Goal: Task Accomplishment & Management: Complete application form

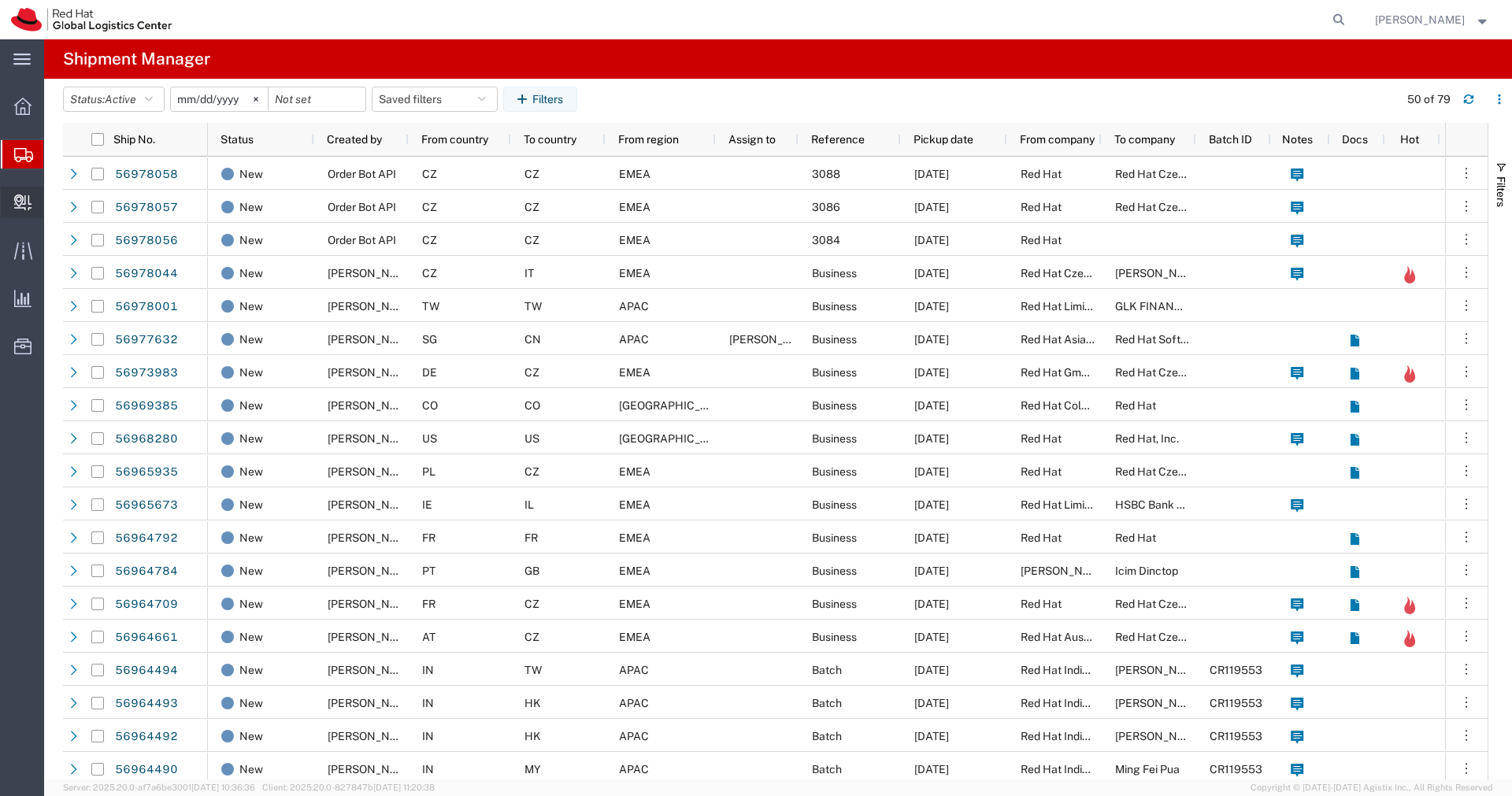
click at [0, 0] on span "Create Delivery" at bounding box center [0, 0] width 0 height 0
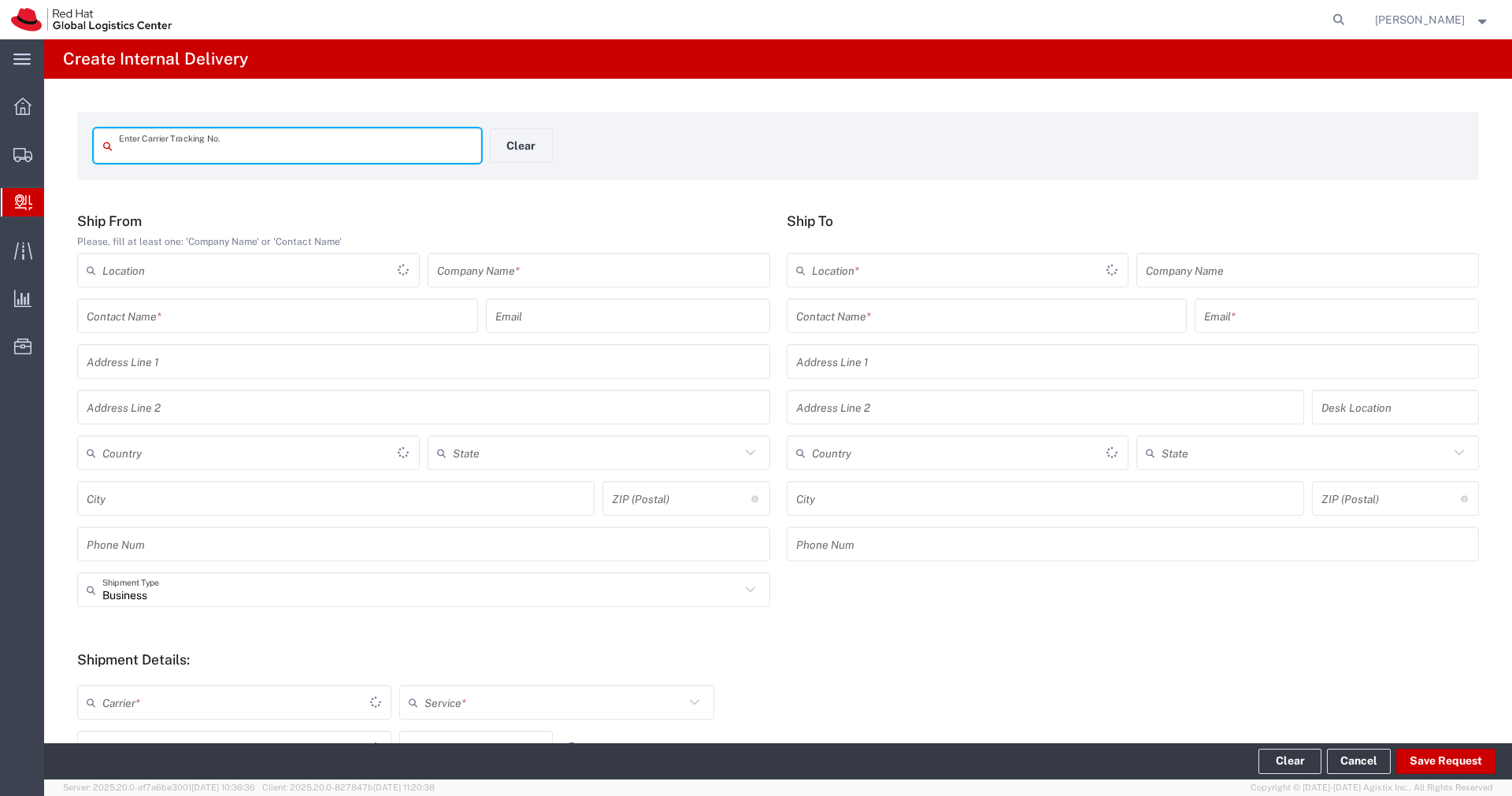
click at [501, 273] on input "text" at bounding box center [599, 270] width 324 height 28
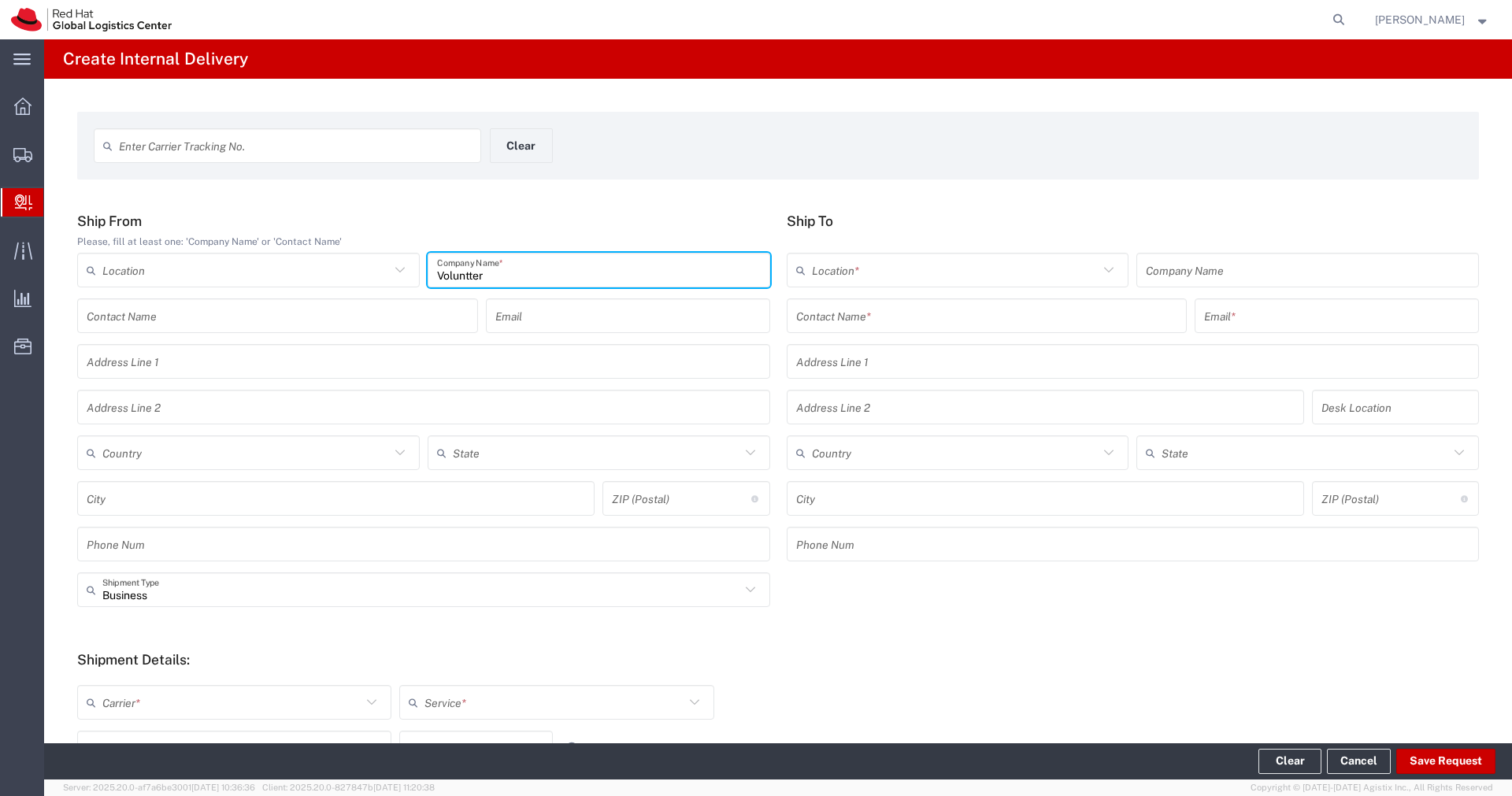
click at [470, 279] on input "Voluntter" at bounding box center [599, 270] width 324 height 28
click at [500, 279] on input "Voluntter" at bounding box center [599, 270] width 324 height 28
type input "Volunteer T-shirts"
click at [1143, 331] on div "Contact Name *" at bounding box center [987, 316] width 401 height 35
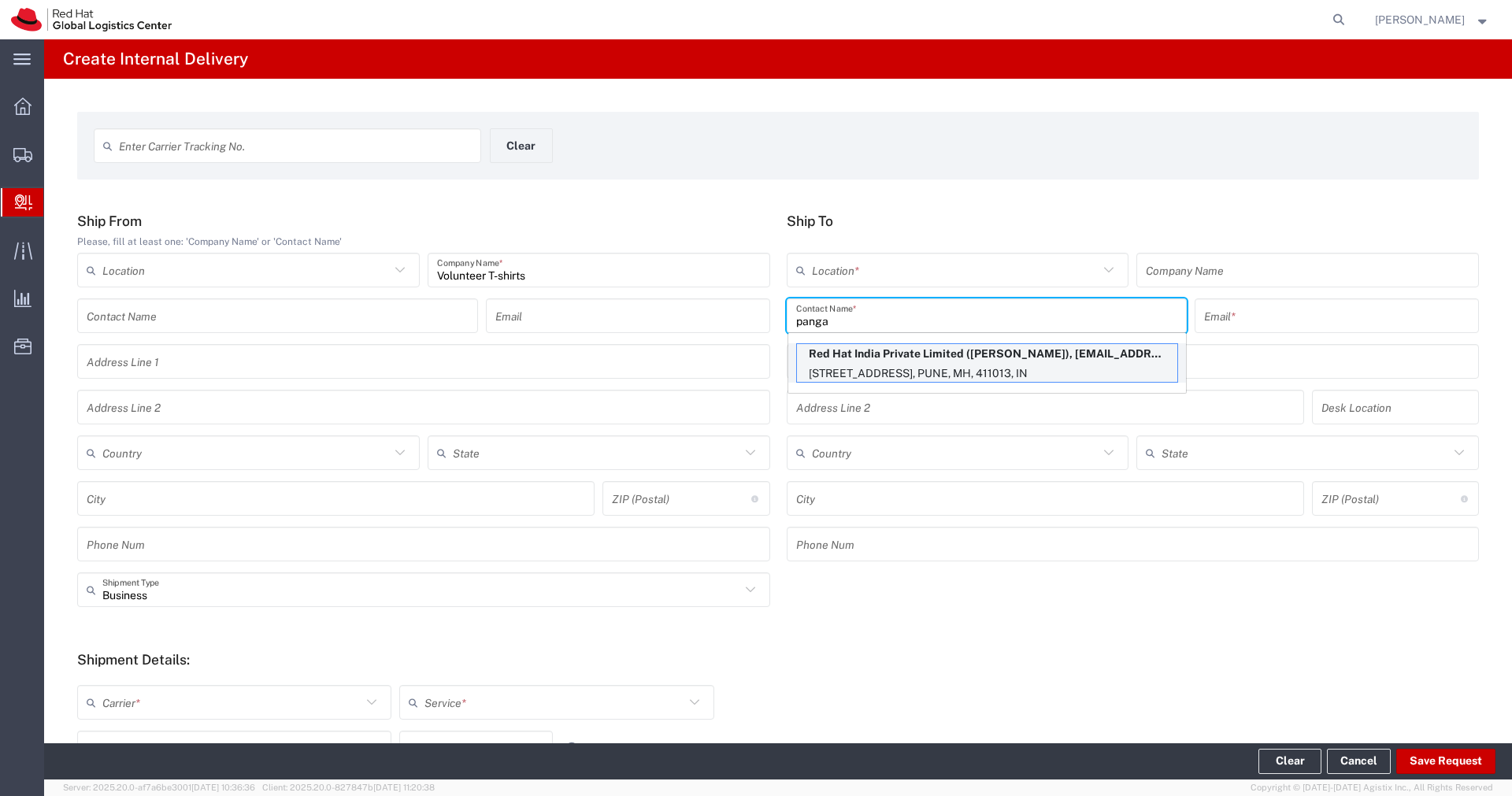
type input "panga"
click at [1083, 361] on p "Red Hat India Private Limited ([PERSON_NAME]), [EMAIL_ADDRESS][DOMAIN_NAME]" at bounding box center [987, 354] width 380 height 19
type input "RH - Pune - Tower 6"
type input "Red Hat India Private Limited"
type input "Panga [PERSON_NAME]"
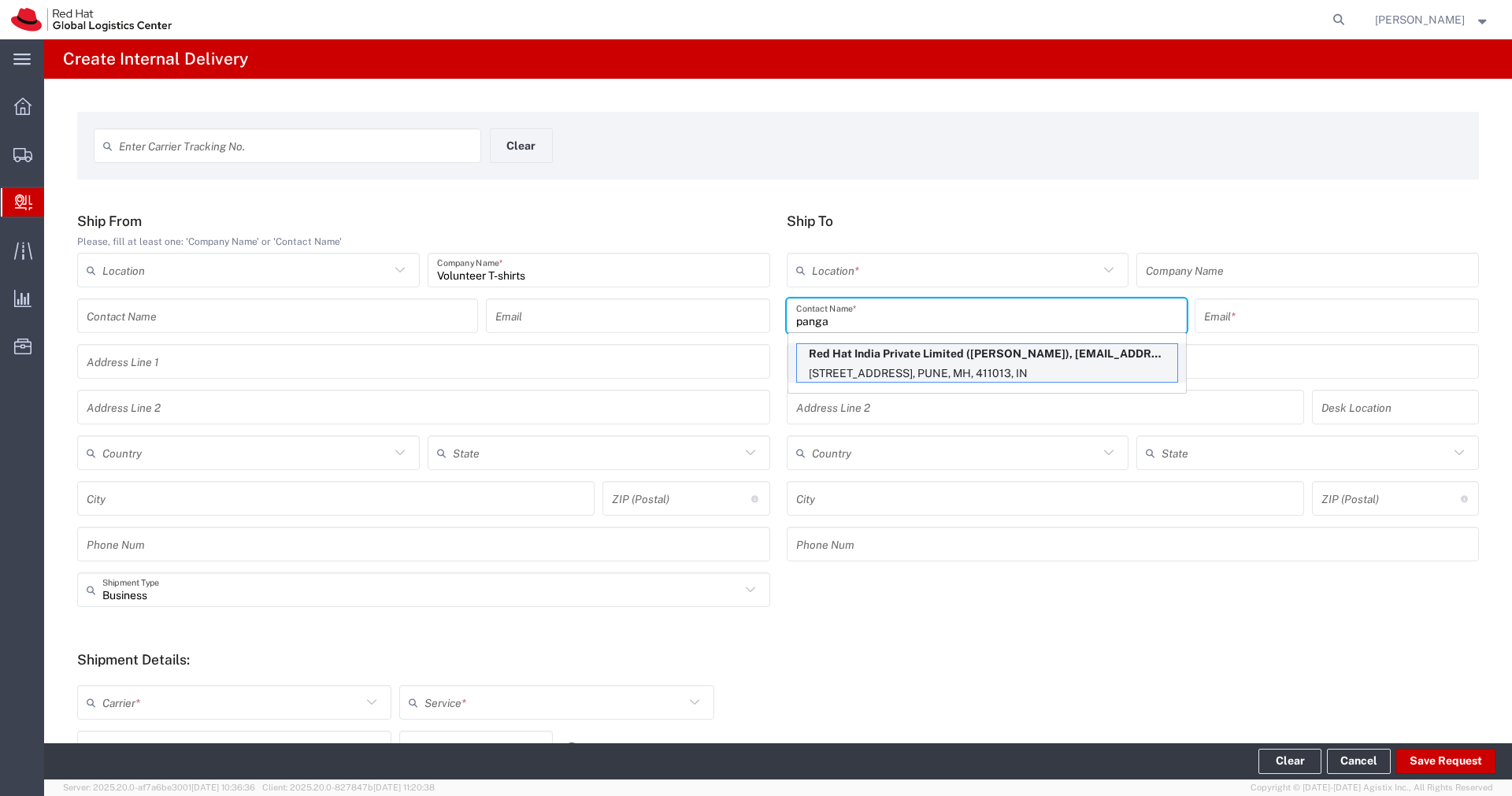
type input "[EMAIL_ADDRESS][DOMAIN_NAME]"
type input "[STREET_ADDRESS]"
type input "[GEOGRAPHIC_DATA], [GEOGRAPHIC_DATA]"
type input "3N536"
type input "[GEOGRAPHIC_DATA]"
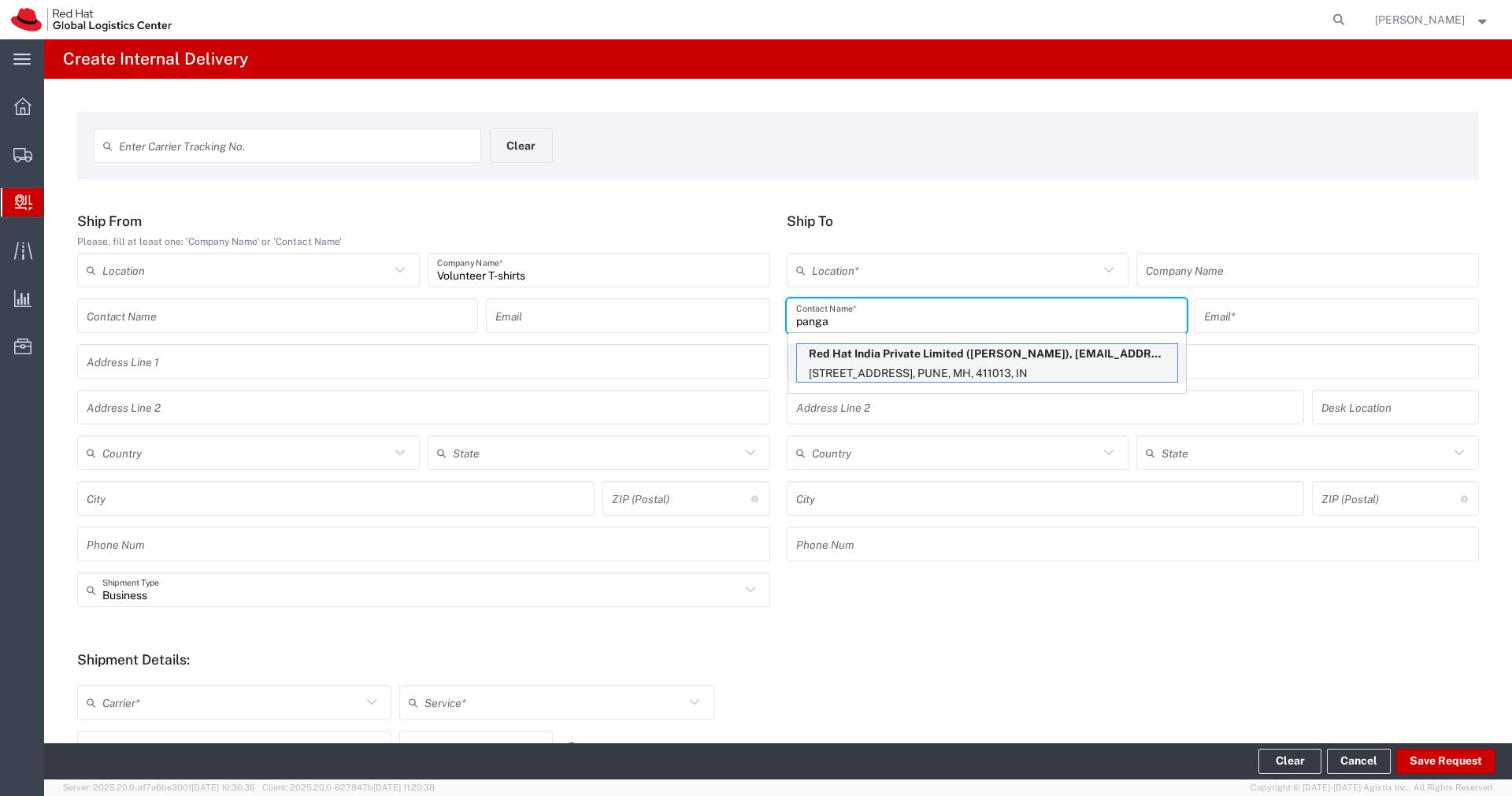
type input "[GEOGRAPHIC_DATA]"
type input "411013"
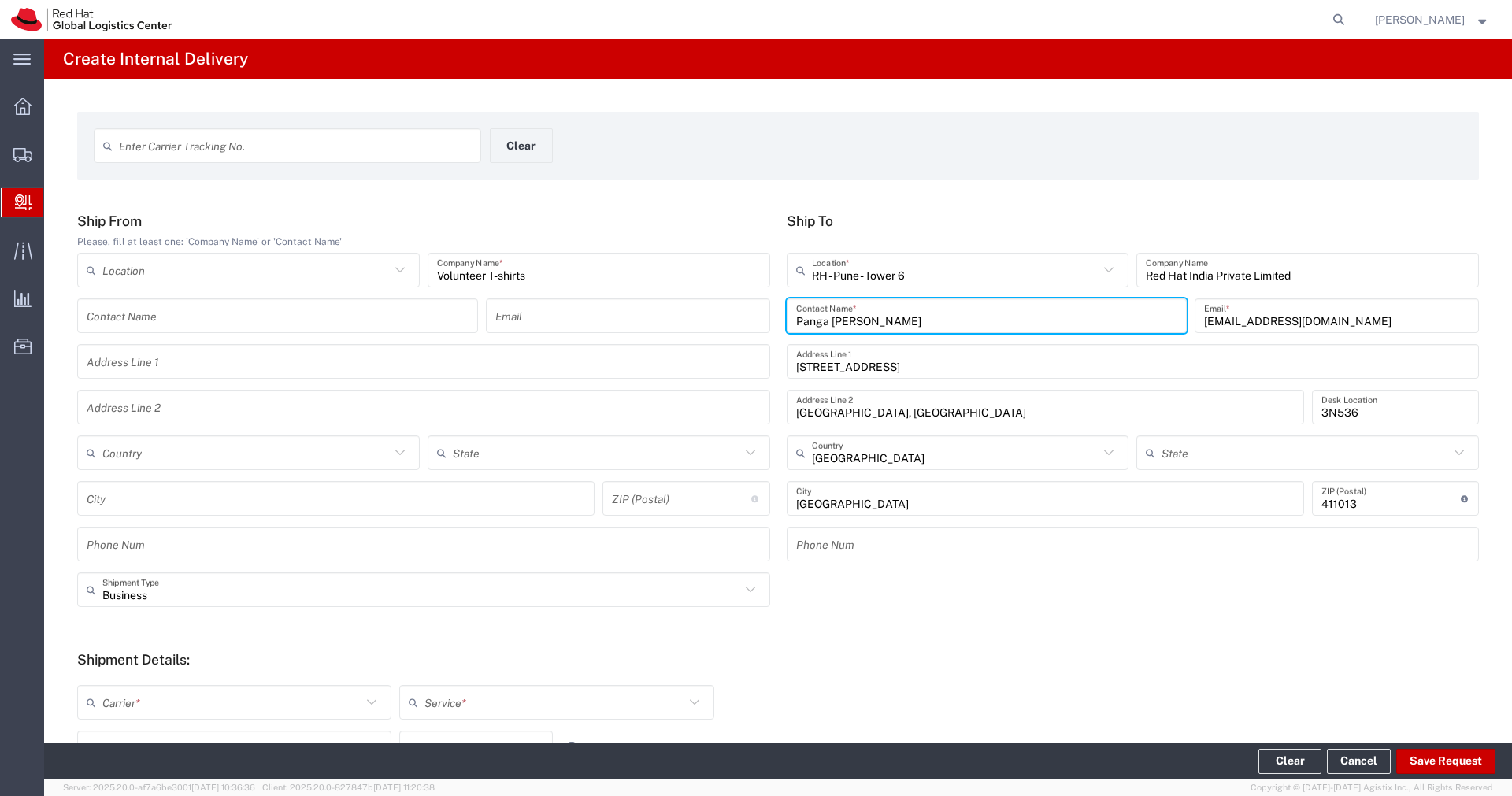
type input "Mahārāshtra"
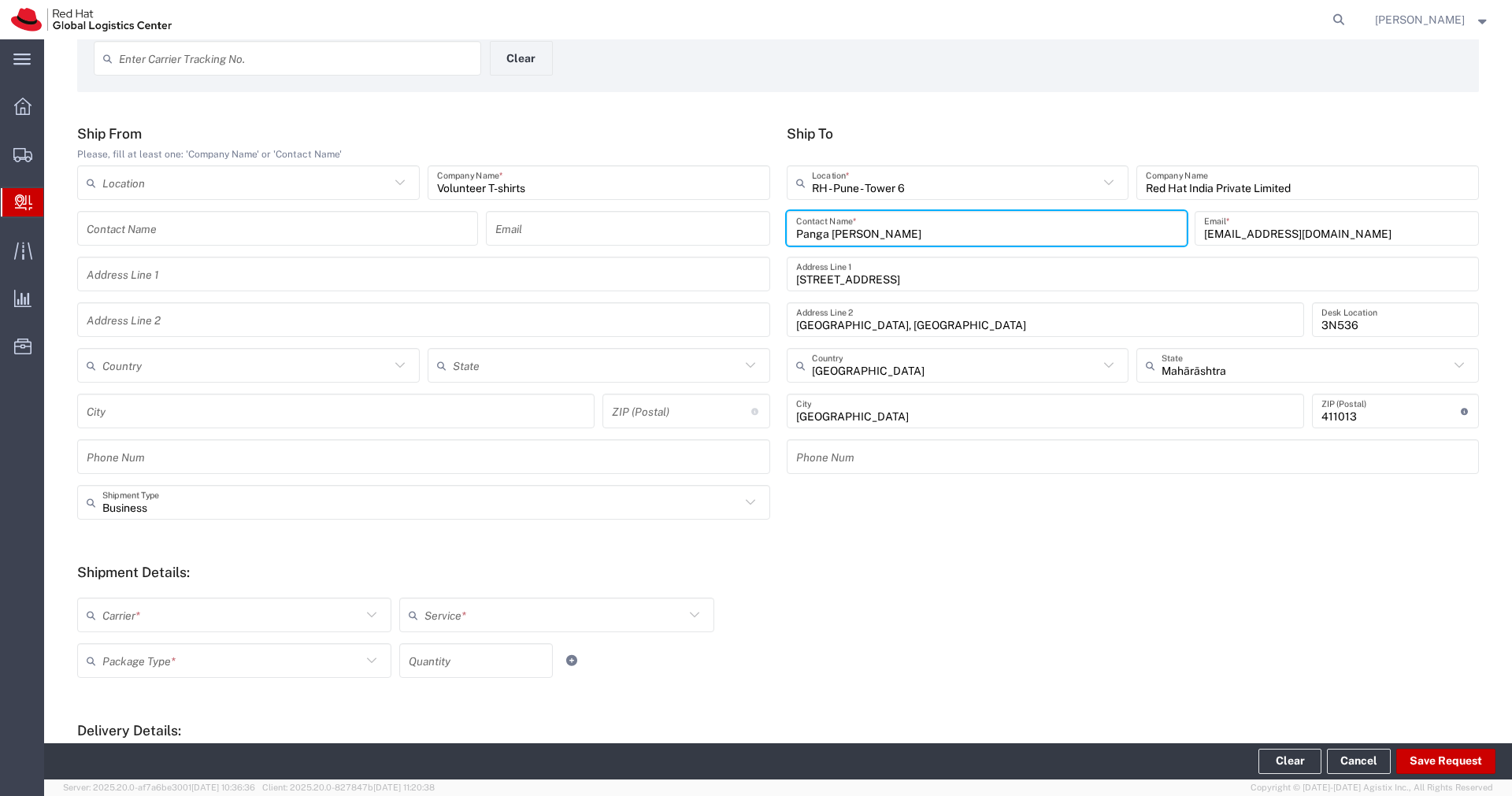
scroll to position [72, 0]
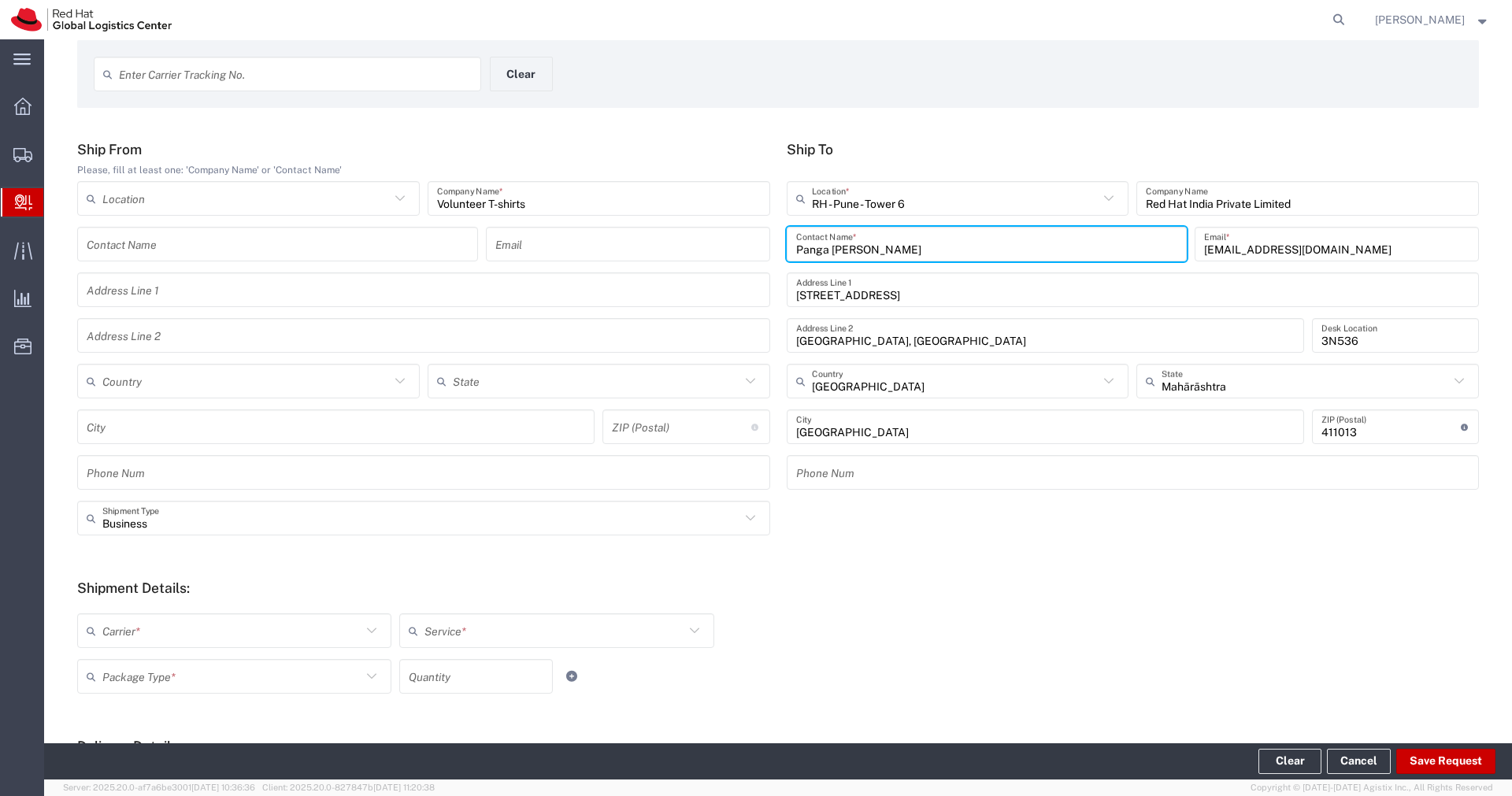
click at [1010, 207] on input "RH - Pune - Tower 6" at bounding box center [955, 199] width 287 height 28
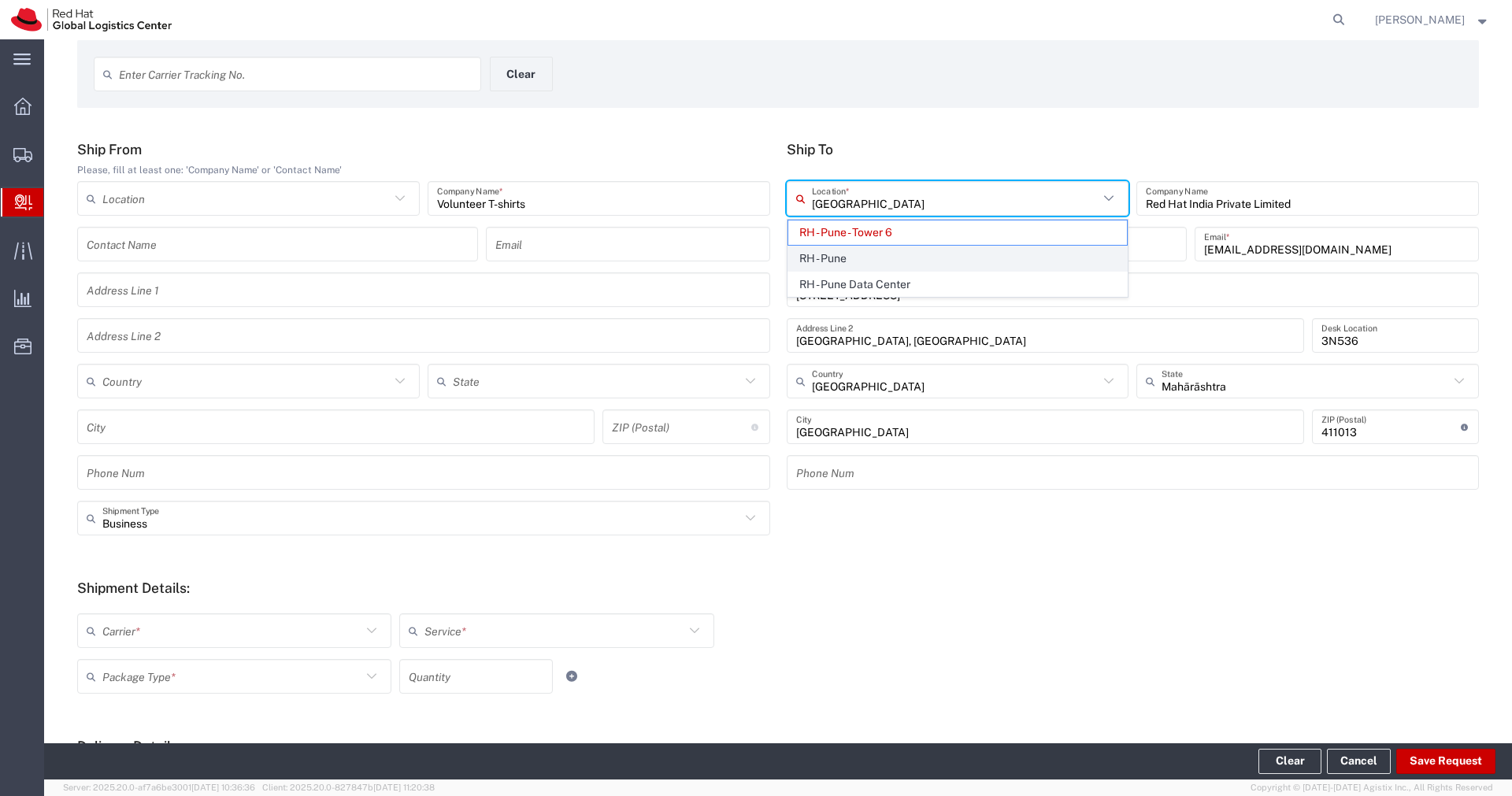
click at [915, 263] on span "RH - Pune" at bounding box center [958, 258] width 339 height 24
type input "RH - Pune"
type input "Tower-X Level 1, [GEOGRAPHIC_DATA]"
type input "2066817173"
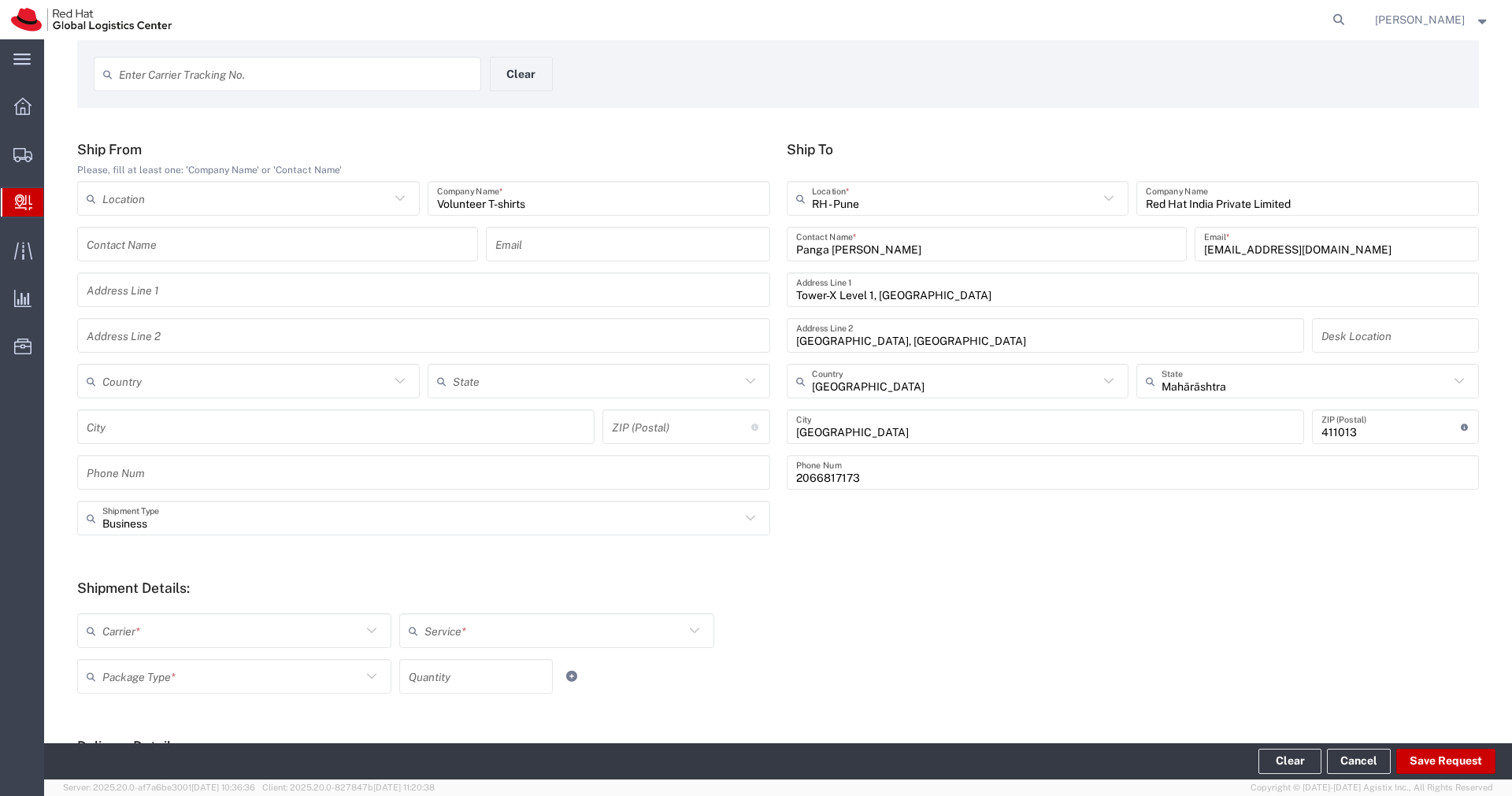
scroll to position [331, 0]
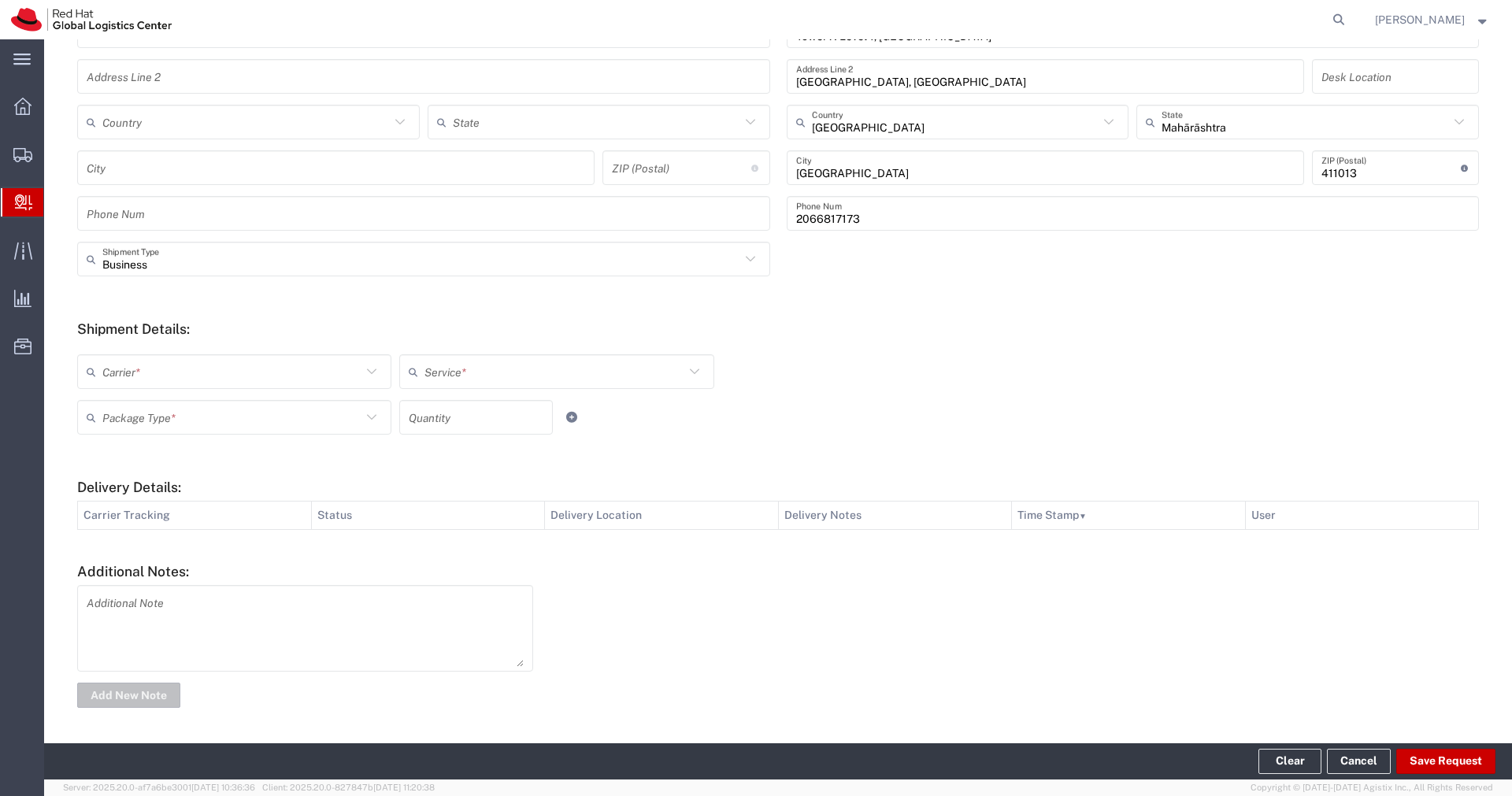
click at [369, 372] on icon at bounding box center [372, 372] width 20 height 20
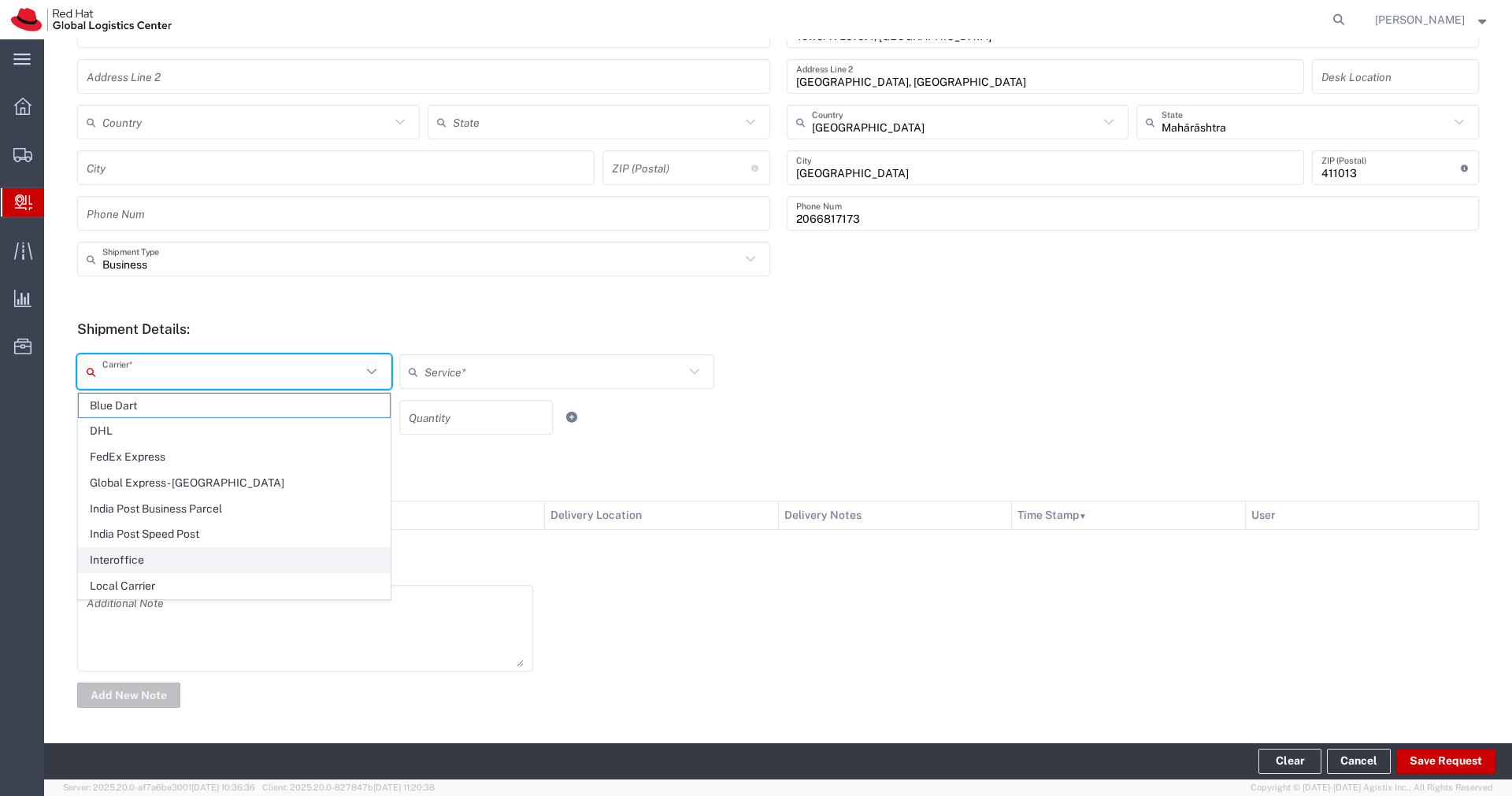
click at [197, 556] on span "Interoffice" at bounding box center [234, 560] width 311 height 24
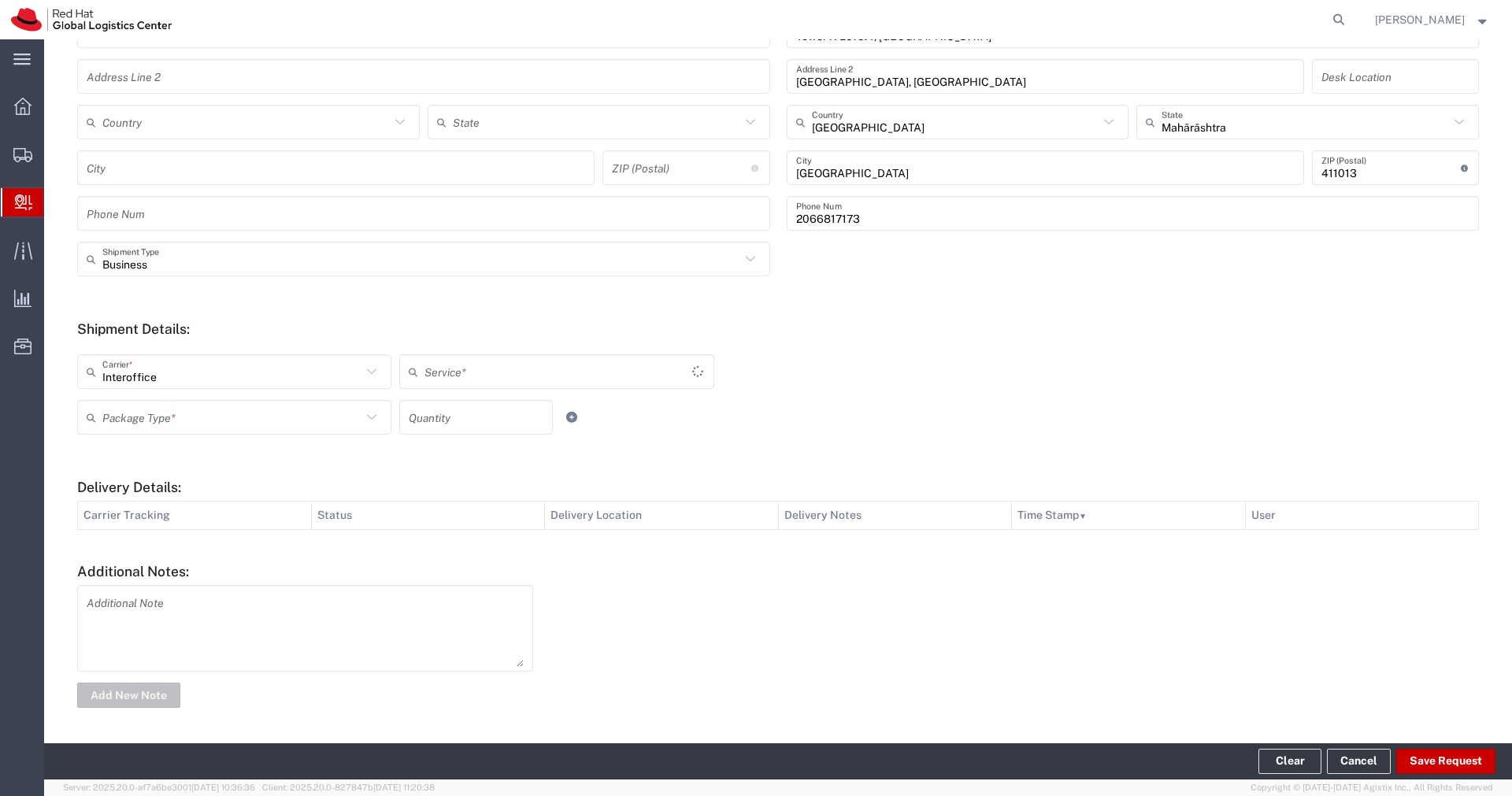
click at [527, 378] on input "text" at bounding box center [558, 372] width 268 height 28
click at [302, 372] on input "Interoffice" at bounding box center [231, 372] width 259 height 28
type input "Interoffice"
type input "IO_Ground"
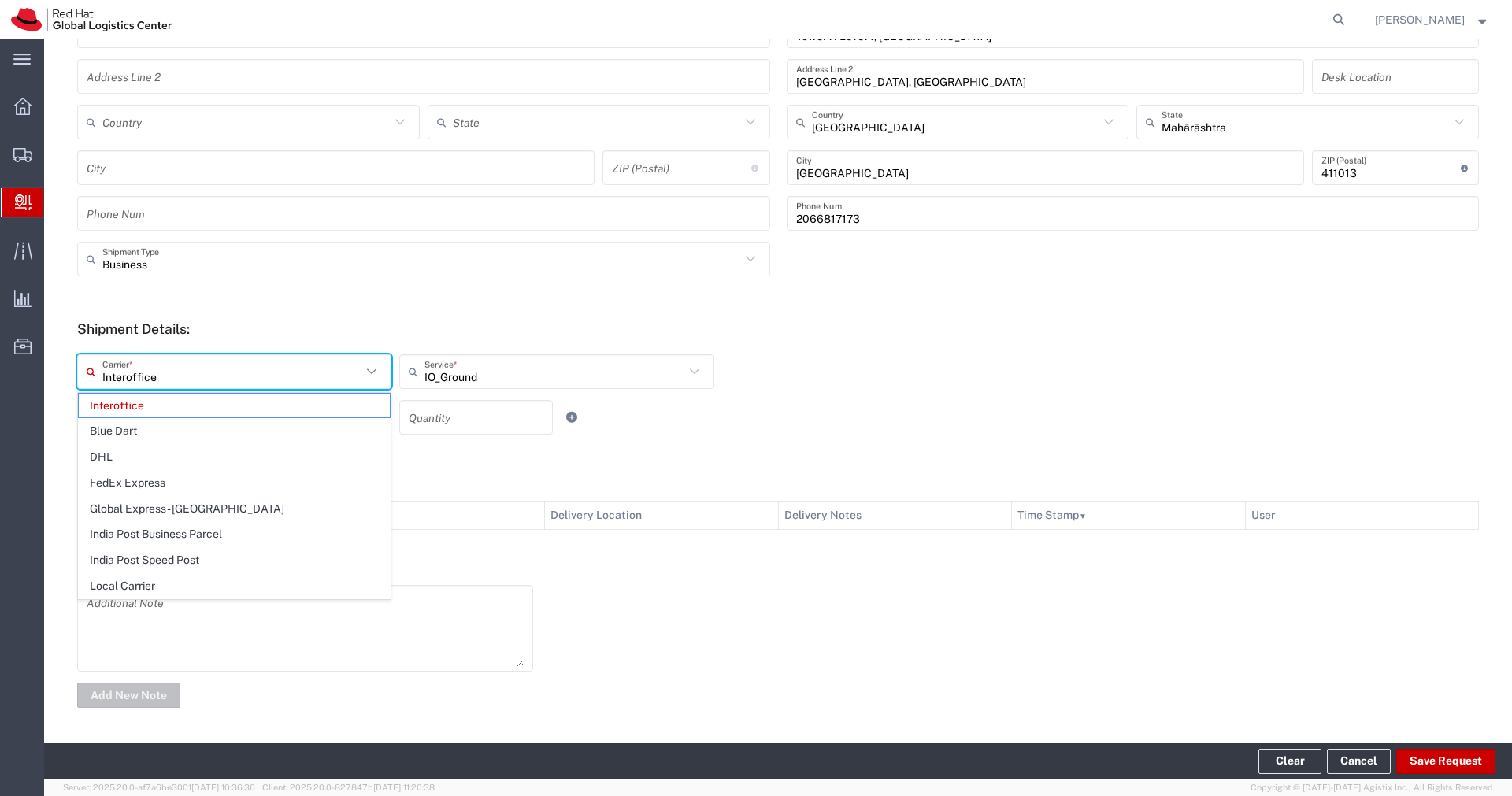
click at [465, 481] on h5 "Delivery Details:" at bounding box center [778, 487] width 1402 height 16
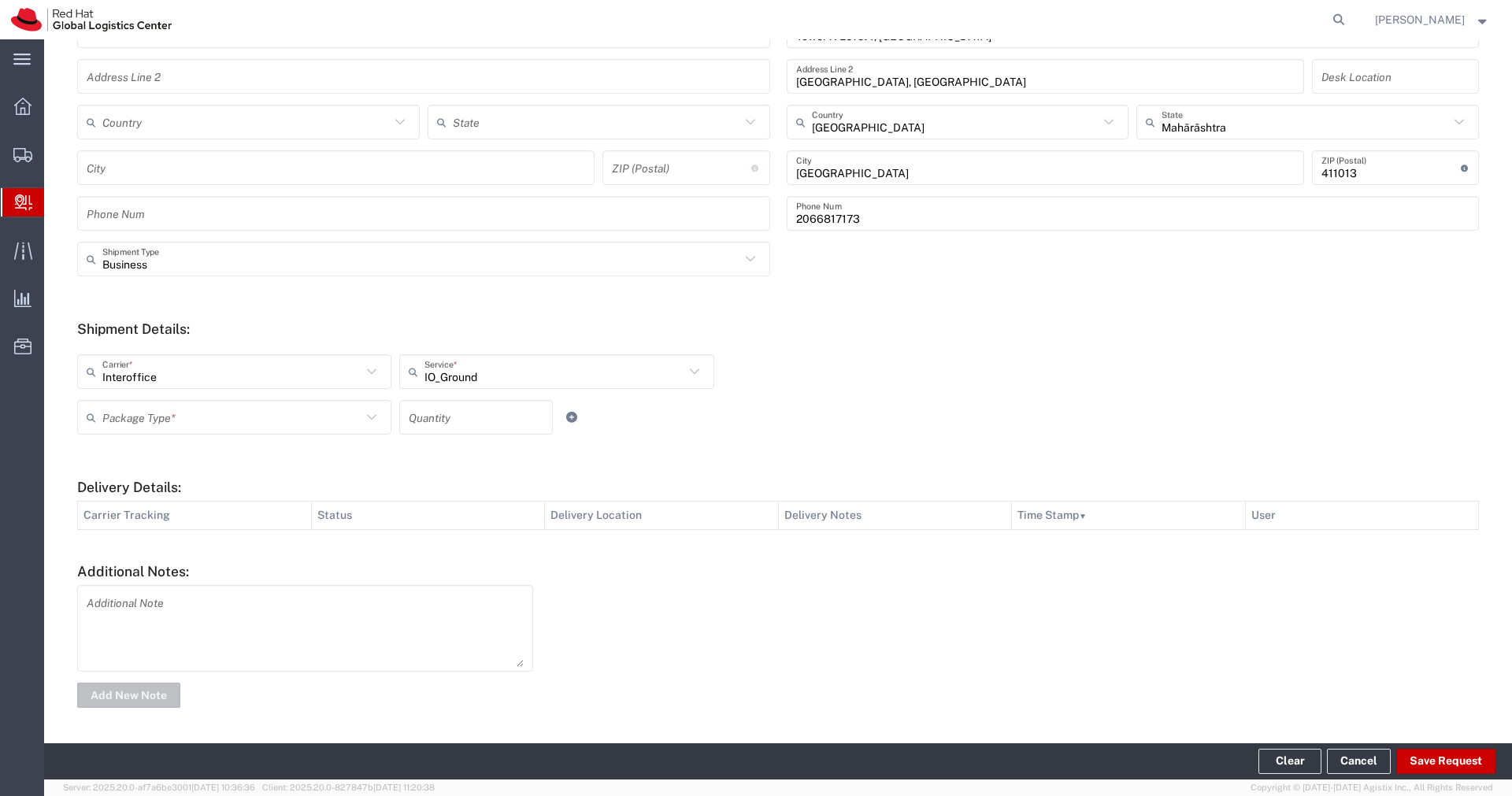
click at [312, 422] on input "text" at bounding box center [231, 418] width 259 height 28
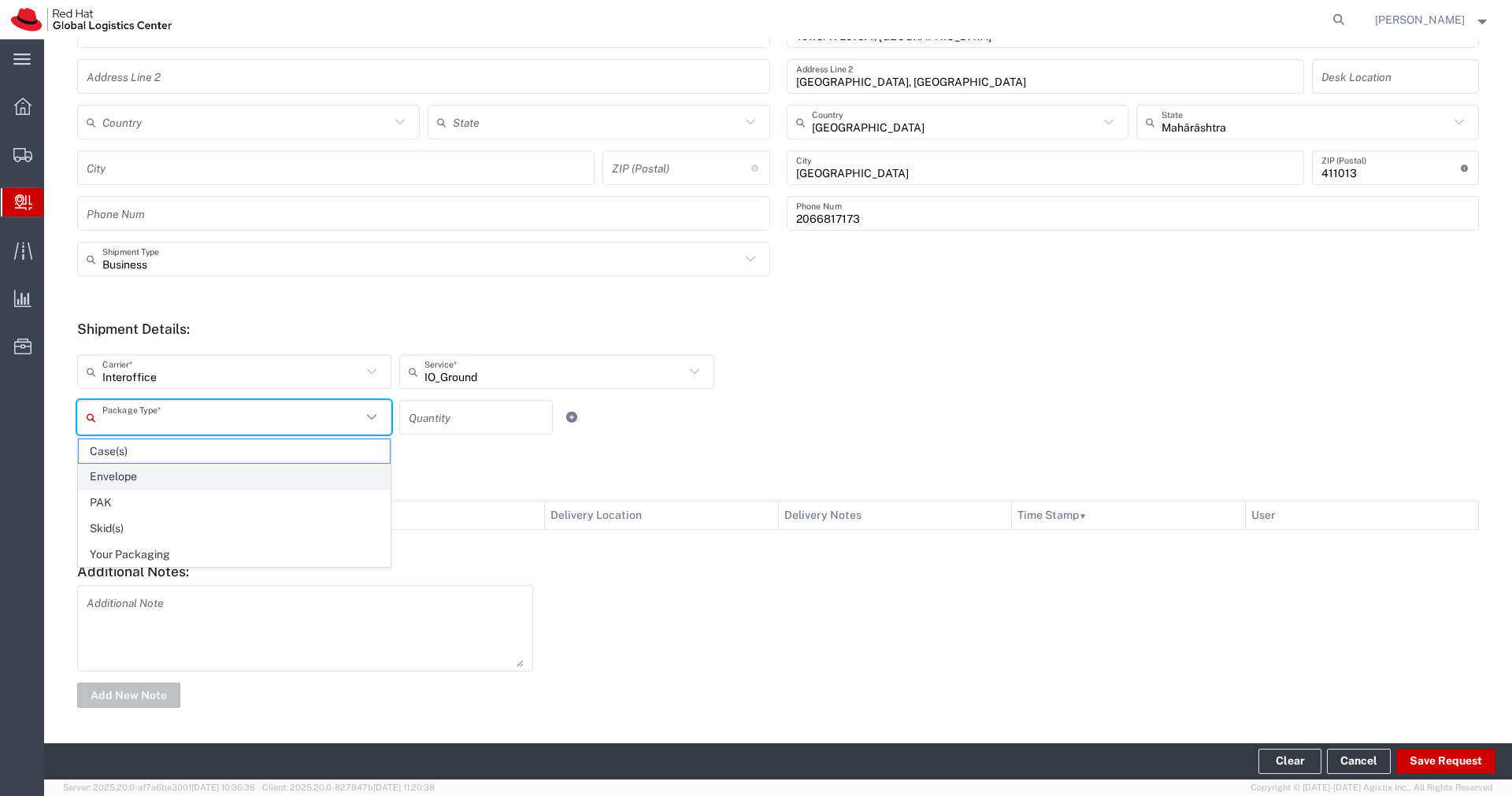
click at [222, 474] on span "Envelope" at bounding box center [234, 477] width 311 height 24
type input "Envelope"
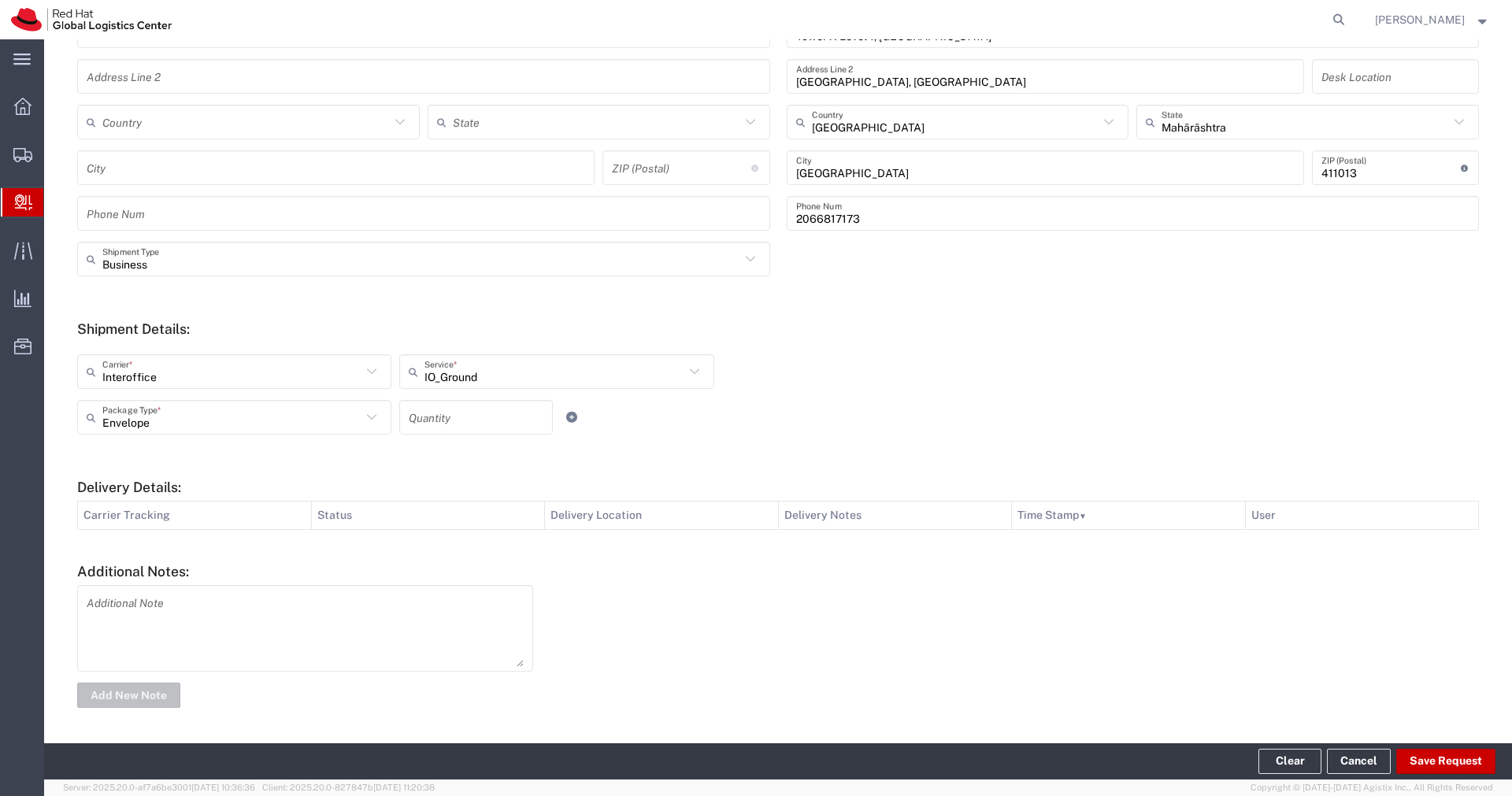
click at [468, 417] on input "number" at bounding box center [476, 418] width 134 height 28
type input "2"
click at [449, 611] on textarea at bounding box center [305, 628] width 437 height 77
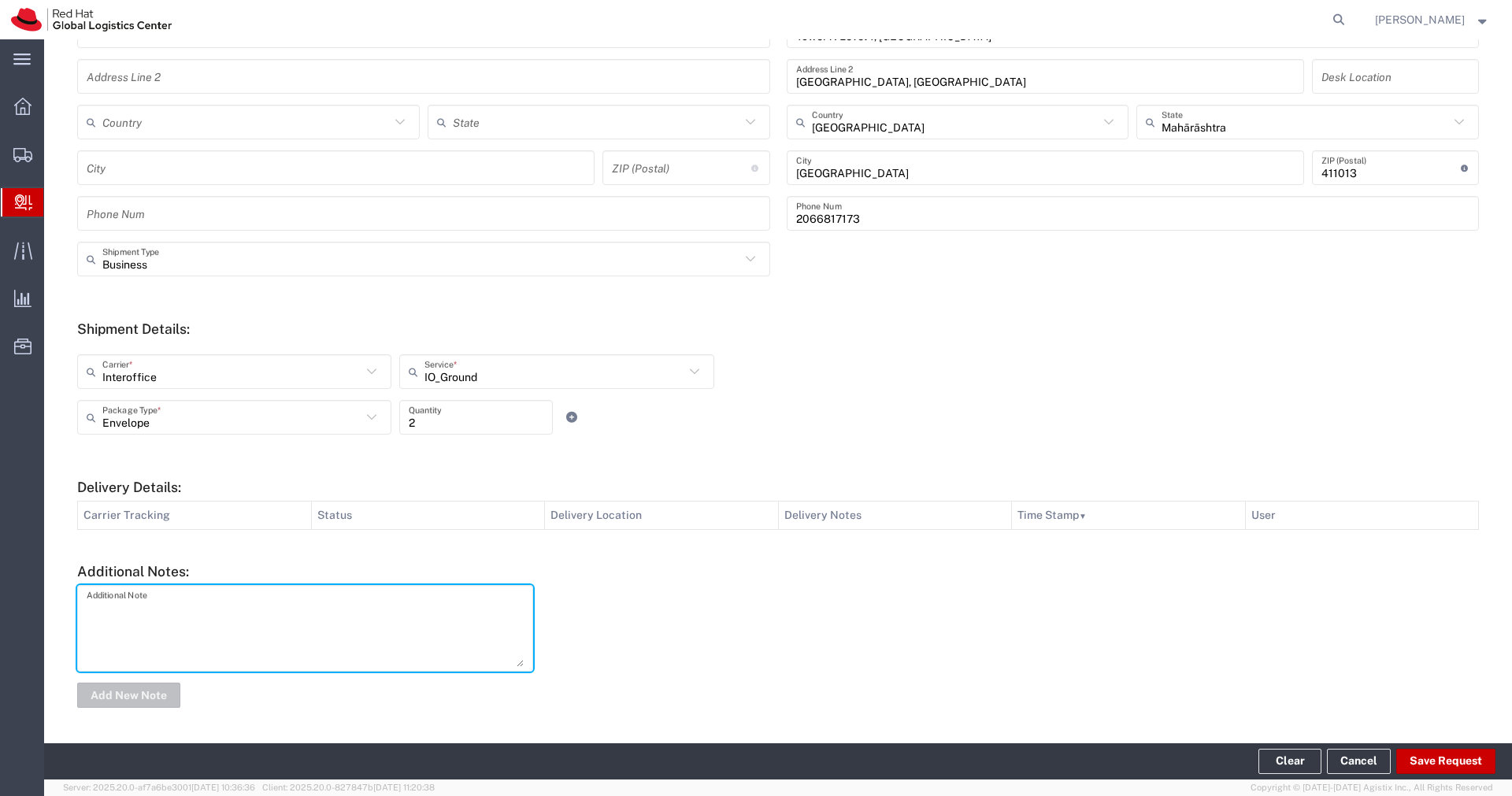
paste textarea "About the Activity: Volunteers will build STEM packets consisting of science-ba…"
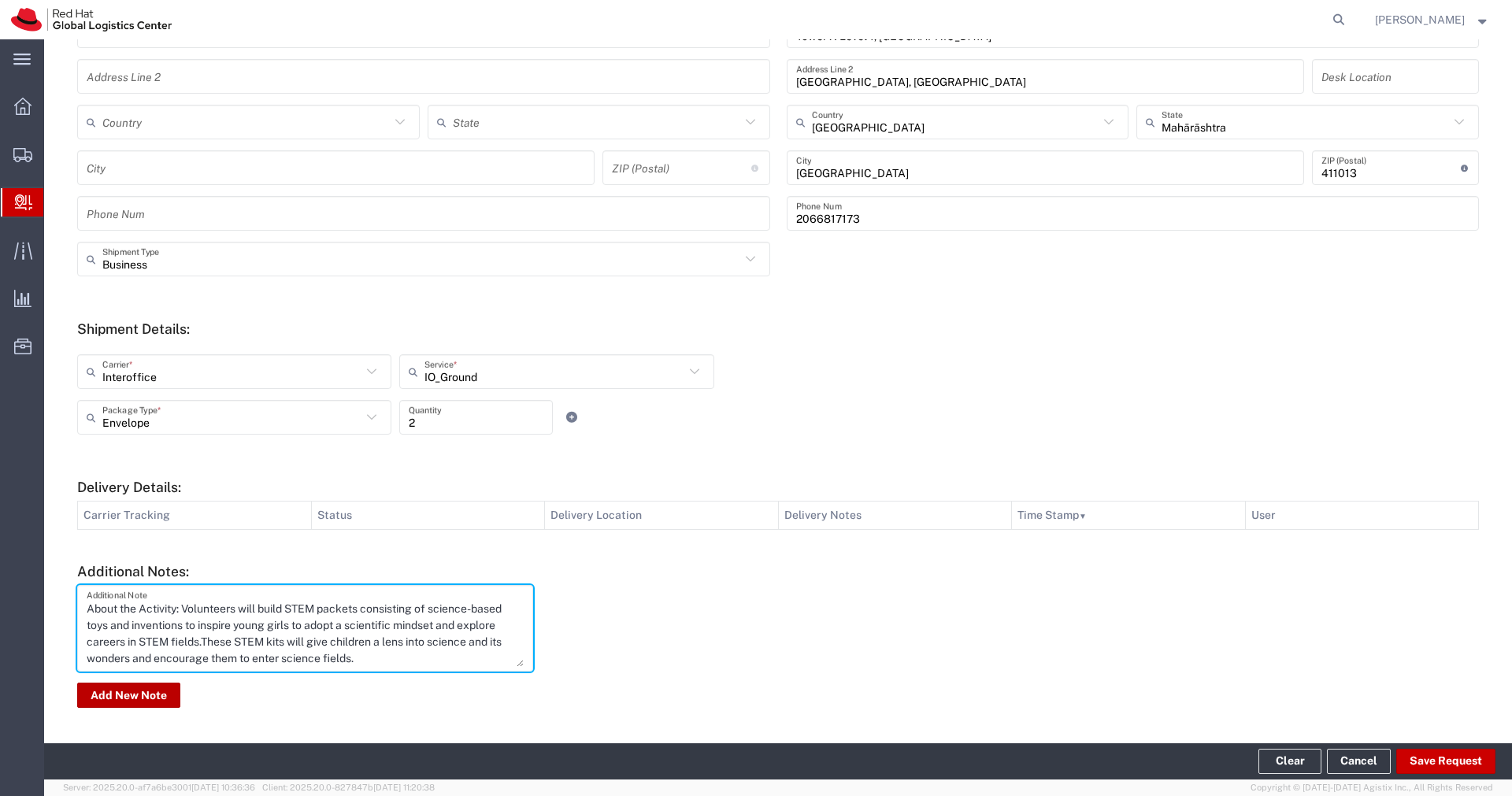
type textarea "About the Activity: Volunteers will build STEM packets consisting of science-ba…"
click at [130, 702] on button "Add New Note" at bounding box center [128, 695] width 103 height 25
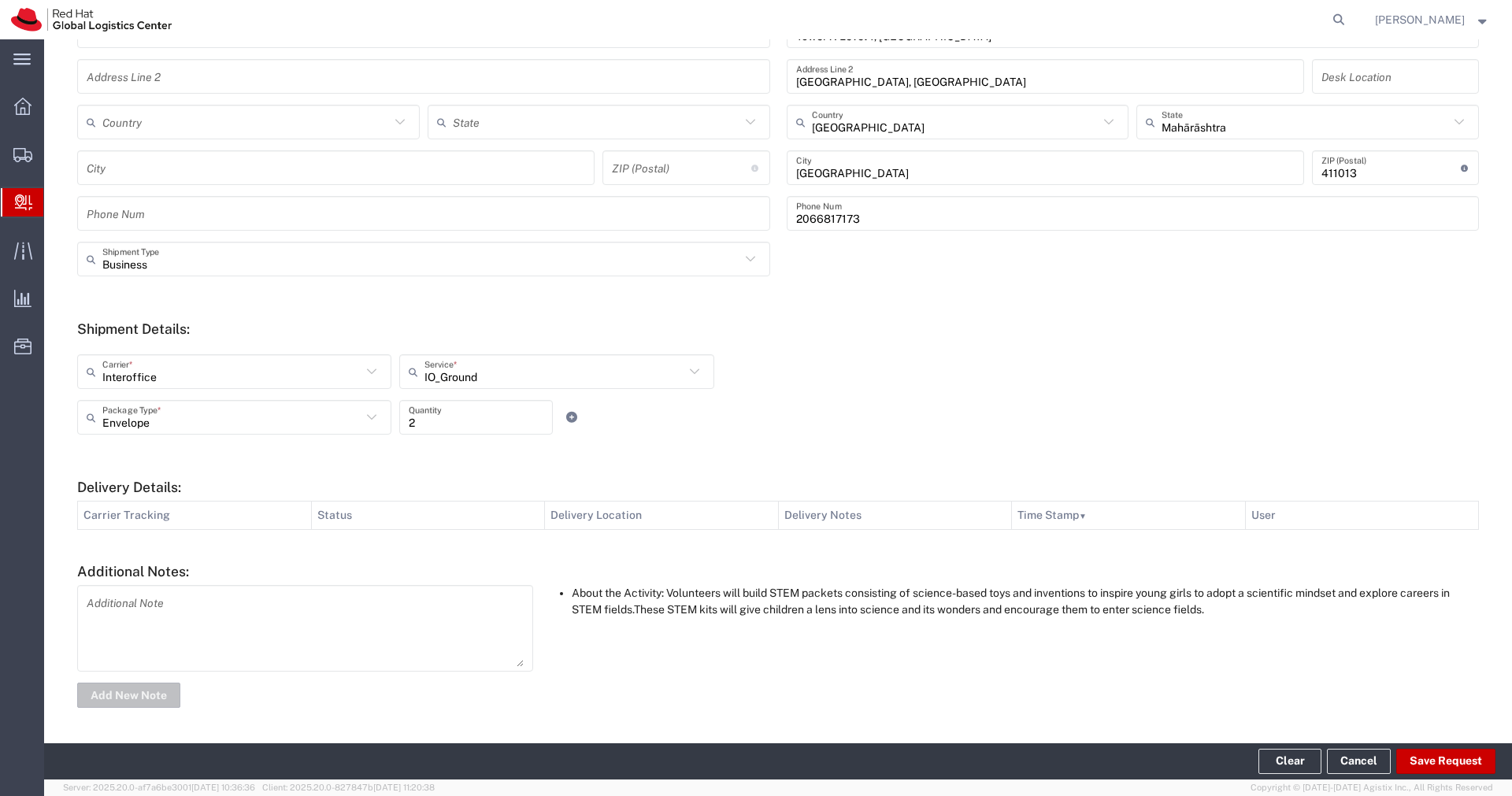
click at [1443, 775] on footer "Clear Cancel Save Request" at bounding box center [777, 761] width 1467 height 36
click at [1450, 770] on button "Save Request" at bounding box center [1446, 761] width 100 height 25
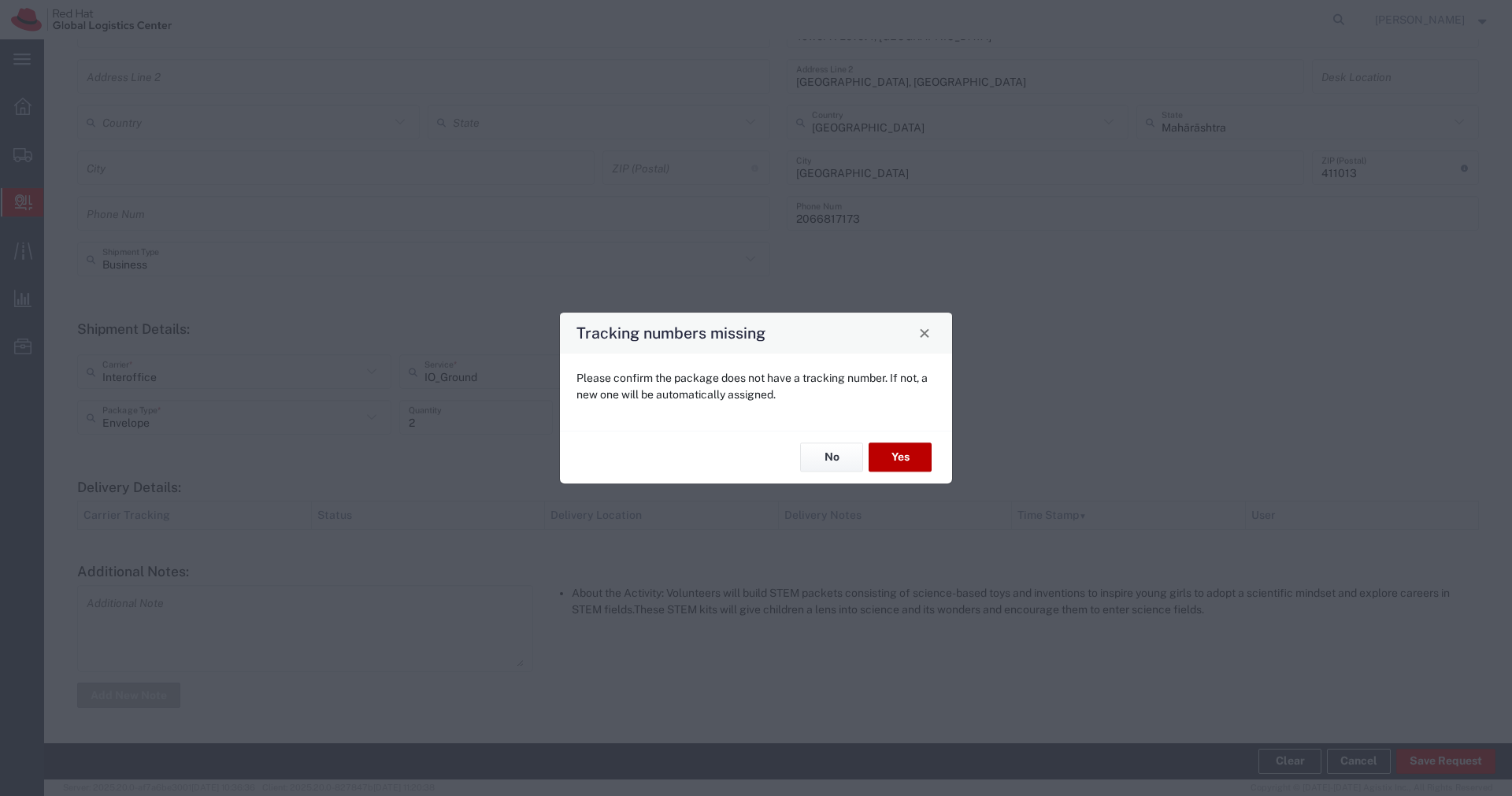
click at [895, 462] on button "Yes" at bounding box center [900, 458] width 63 height 29
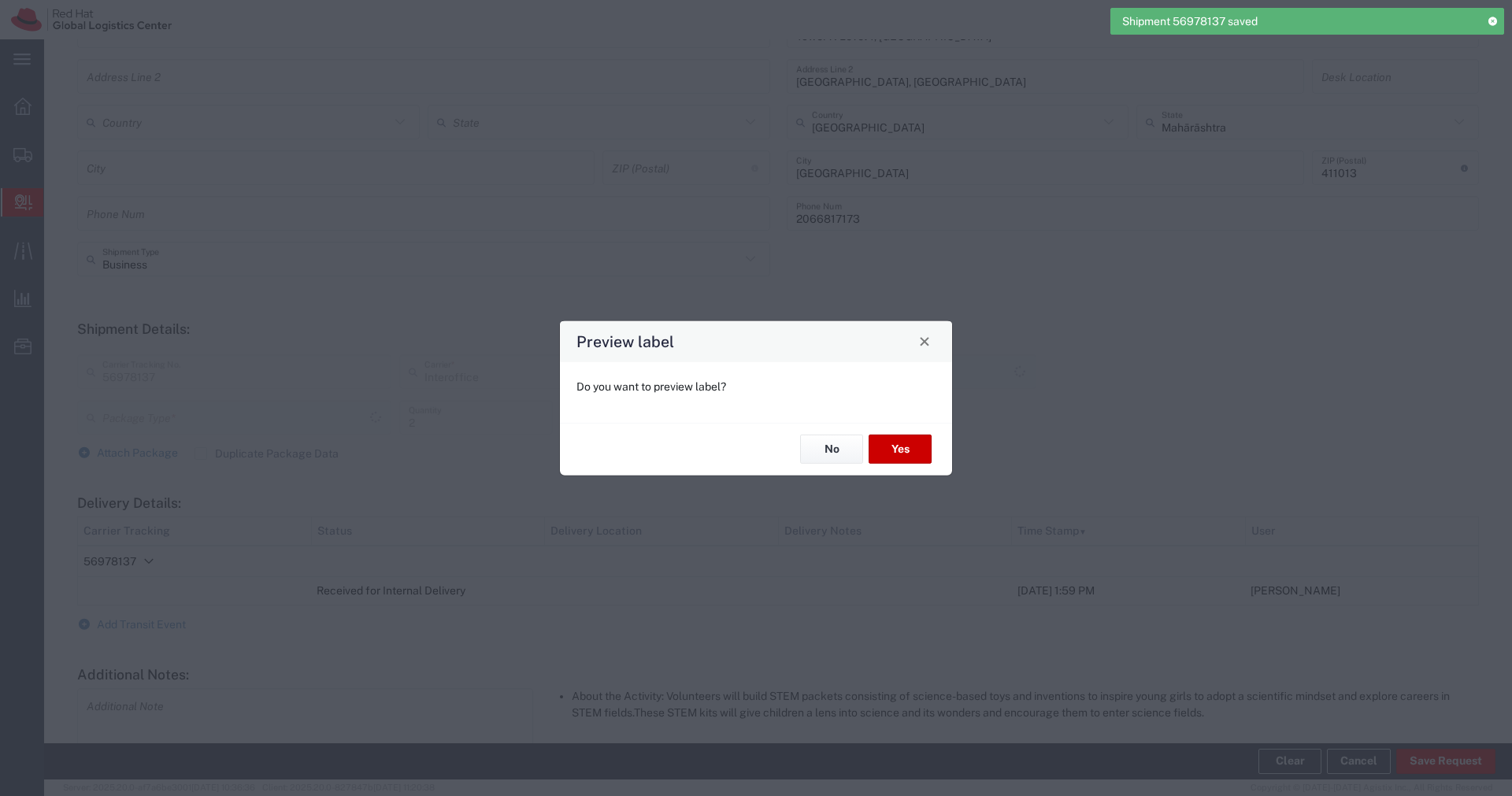
type input "Envelope"
type input "IO_Ground"
click at [843, 455] on button "No" at bounding box center [831, 449] width 63 height 29
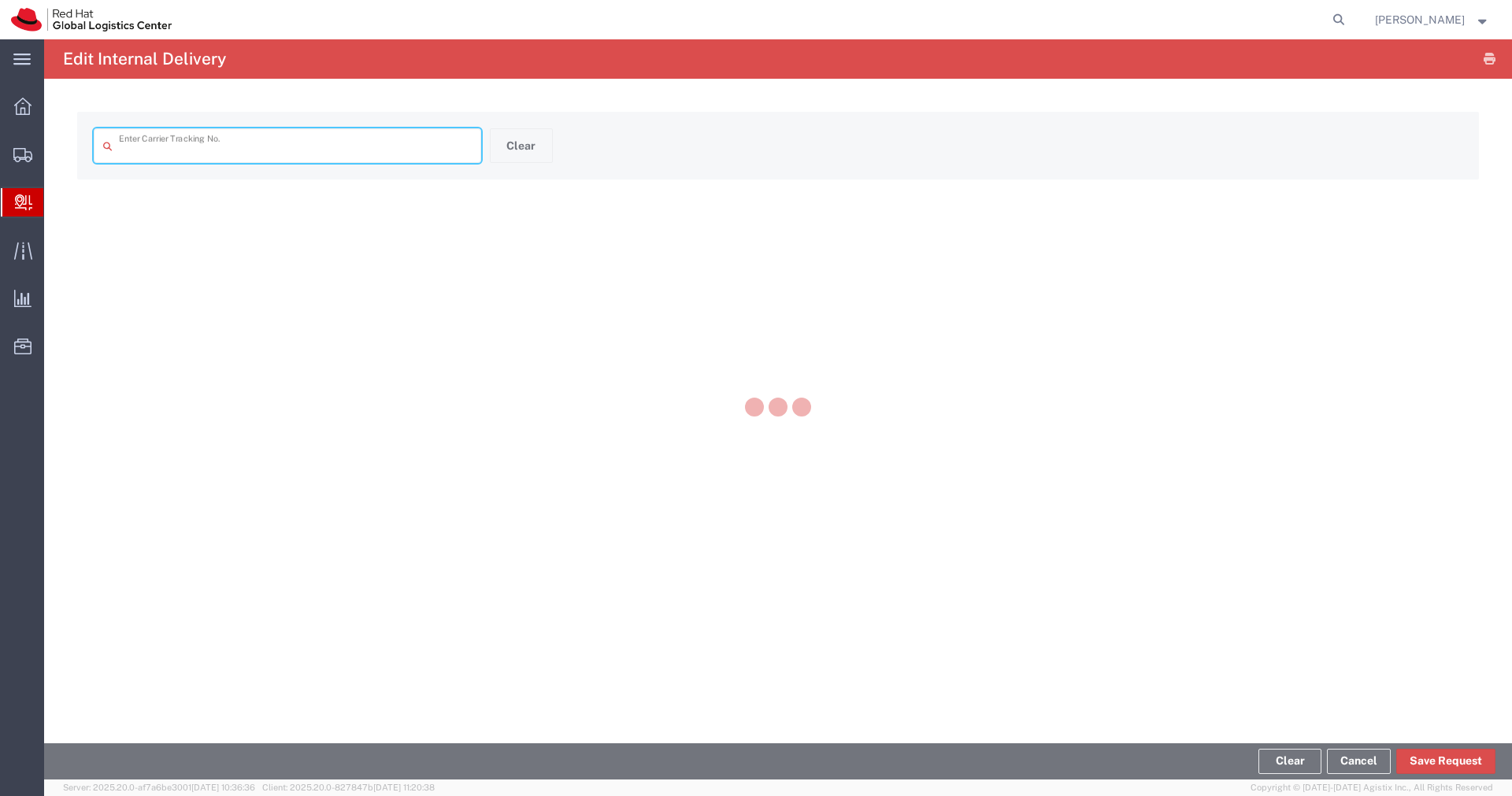
type input "56978137"
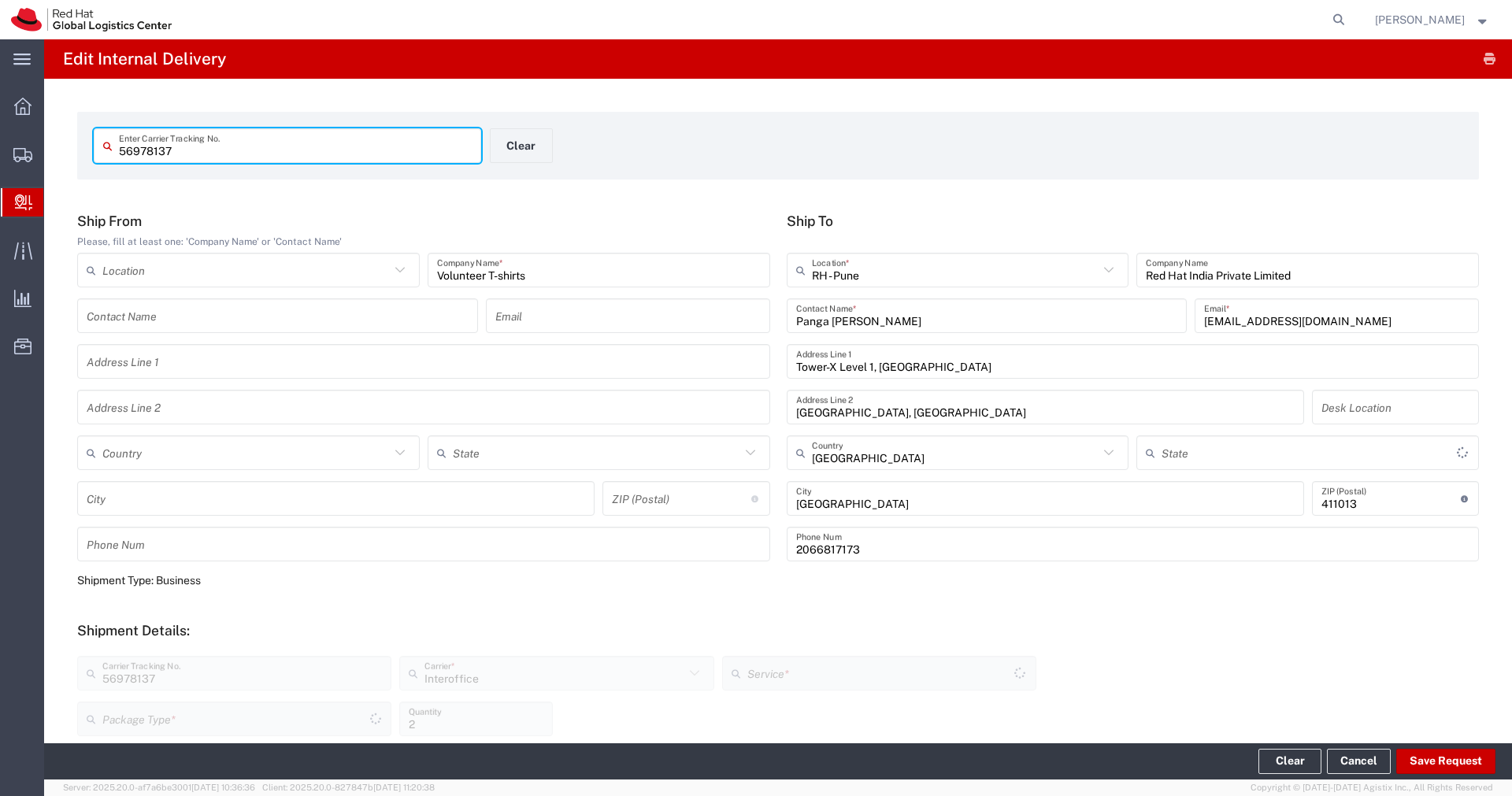
type input "Envelope"
type input "Mahārāshtra"
type input "IO_Ground"
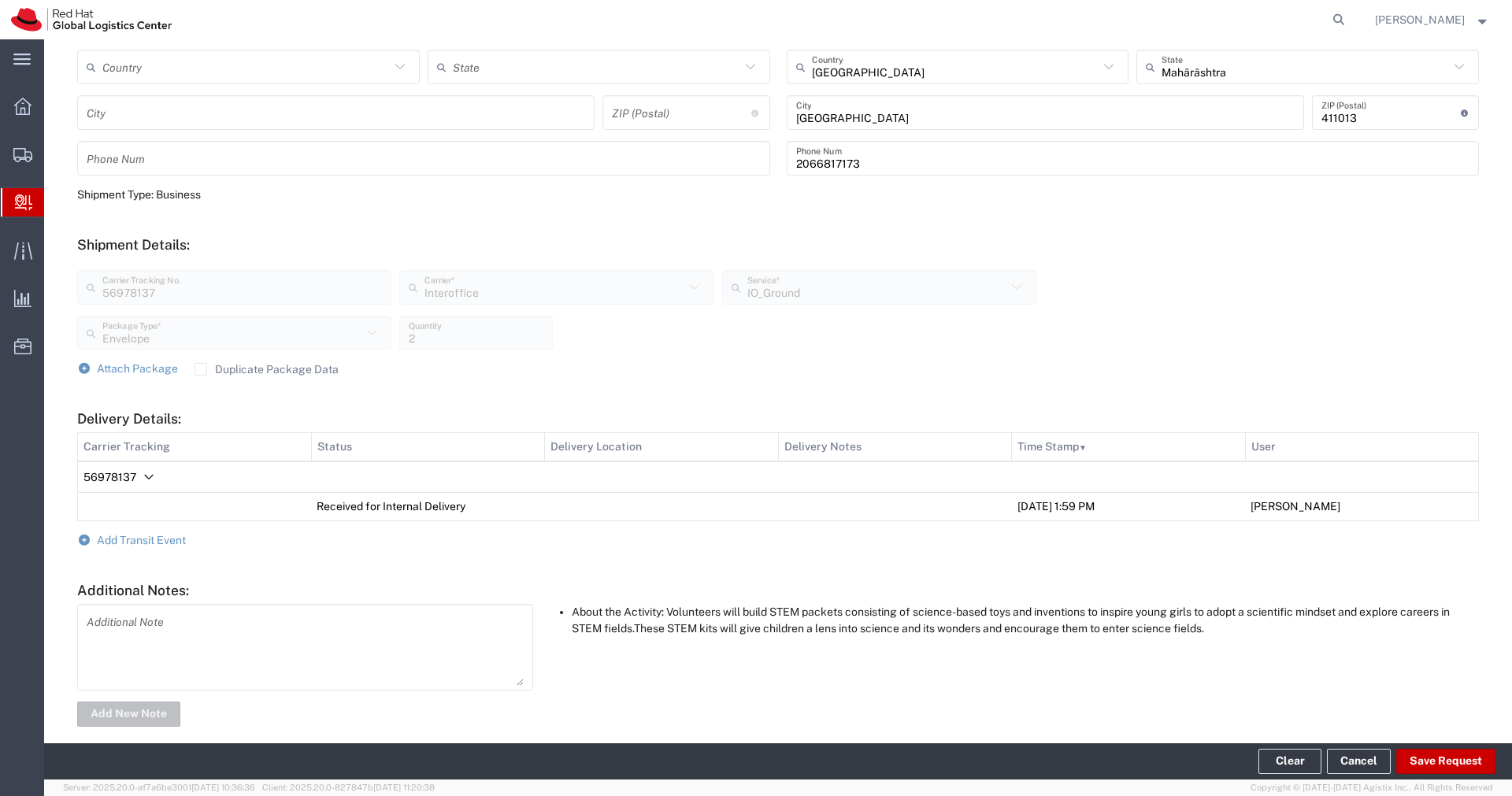
scroll to position [405, 0]
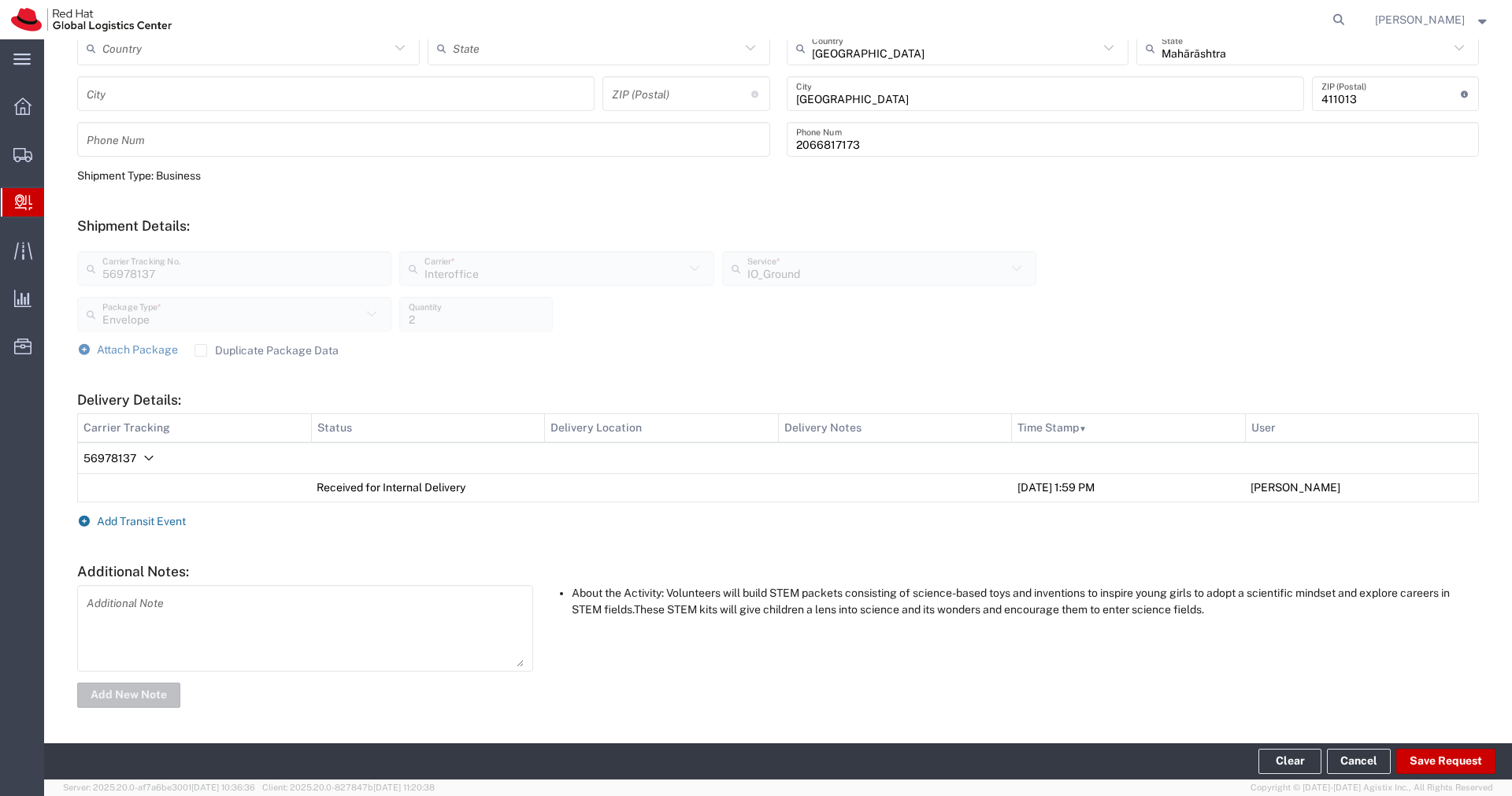
click at [171, 524] on span "Add Transit Event" at bounding box center [142, 521] width 89 height 13
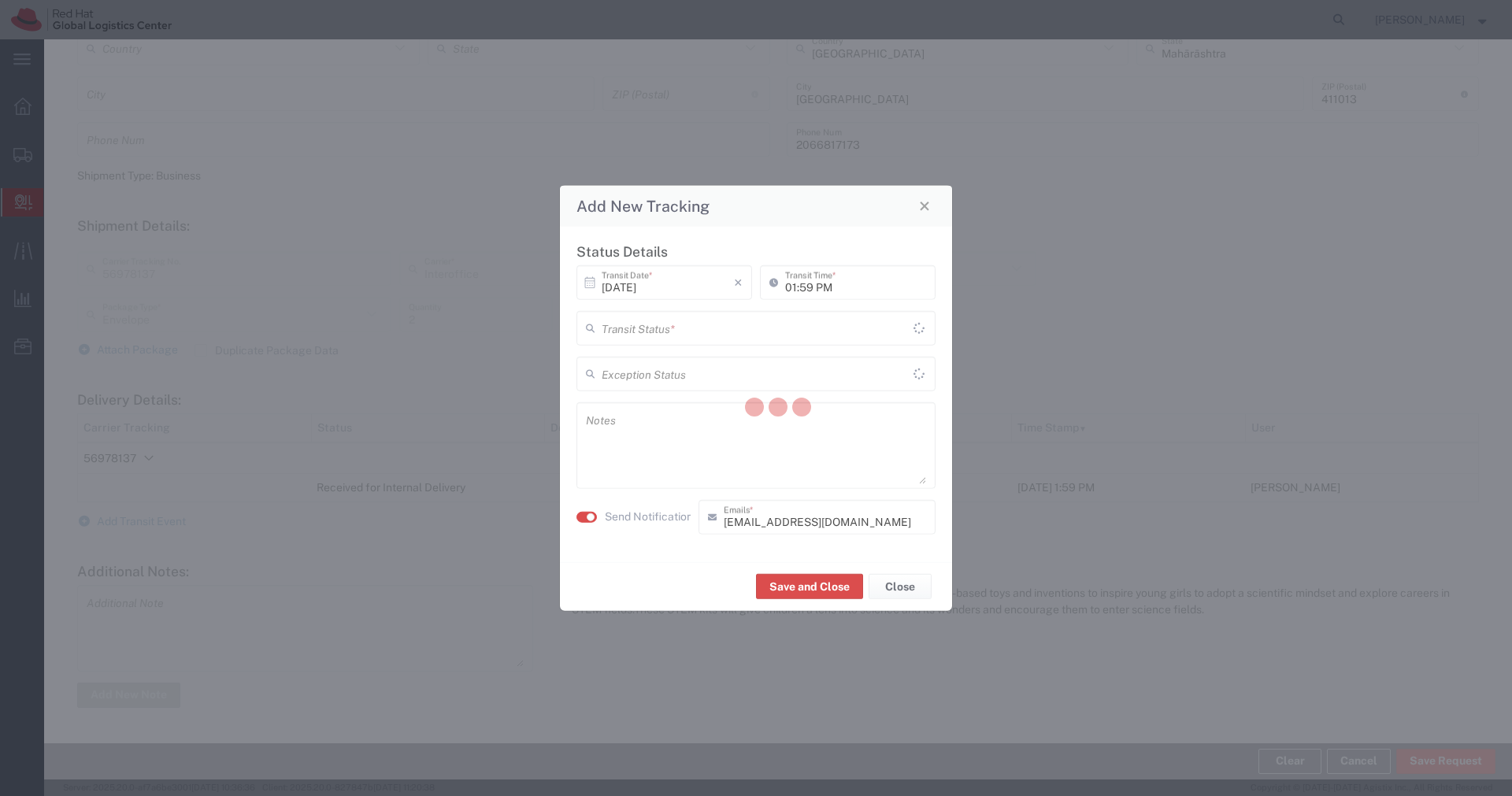
click at [672, 326] on div at bounding box center [777, 410] width 1467 height 740
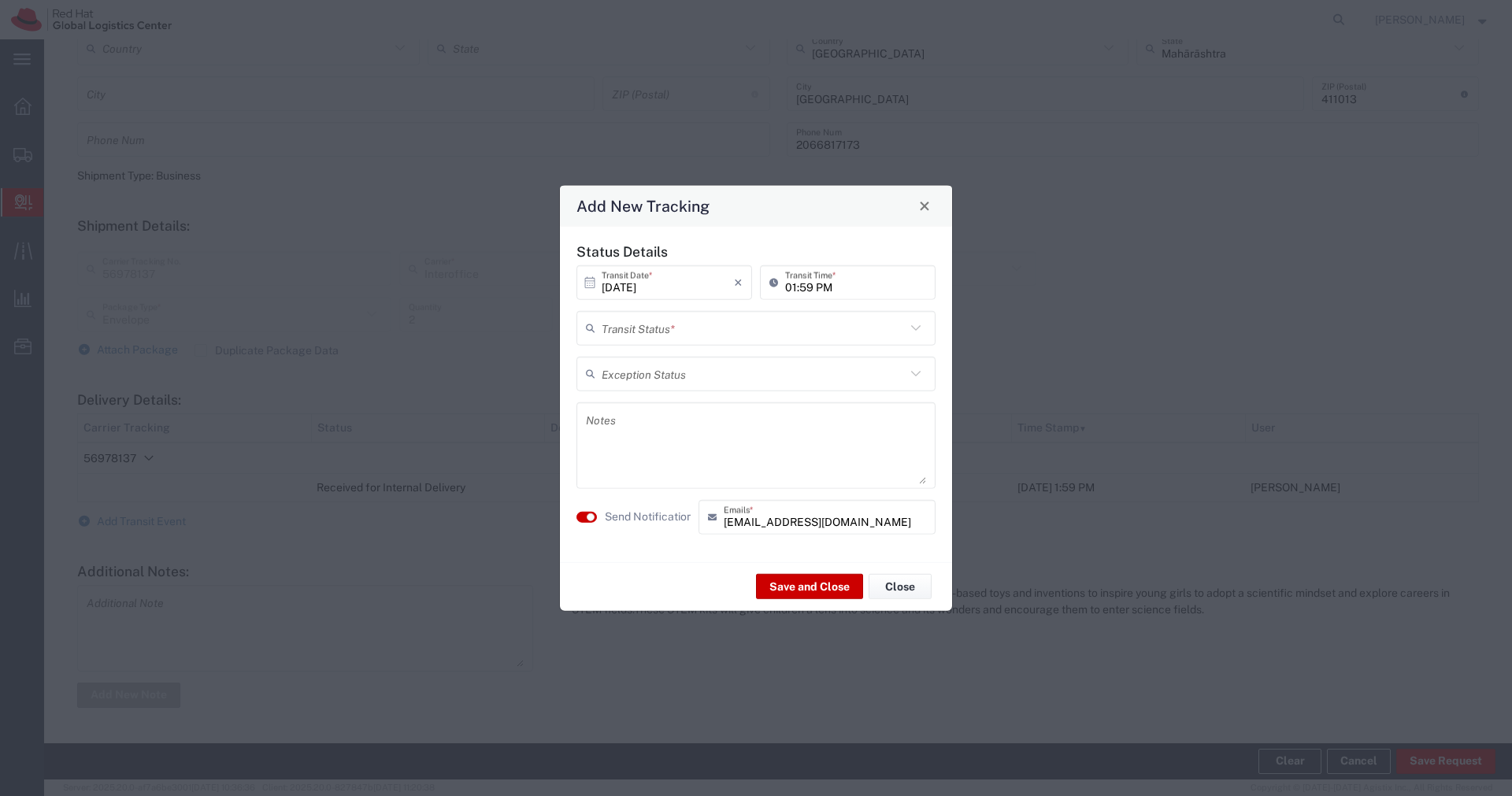
click at [707, 324] on input "text" at bounding box center [753, 328] width 304 height 28
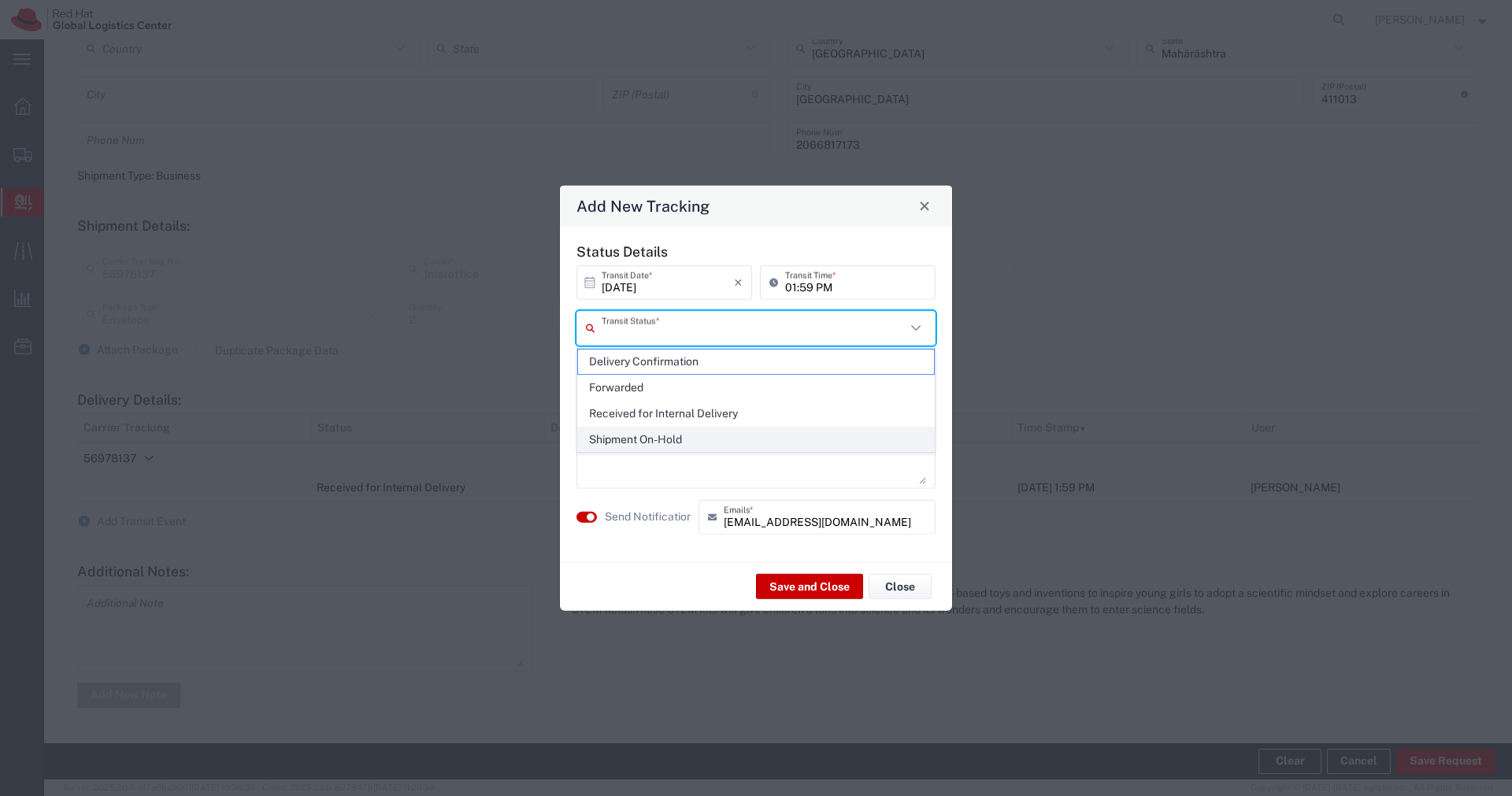
click at [639, 436] on span "Shipment On-Hold" at bounding box center [756, 440] width 356 height 24
type input "Shipment On-Hold"
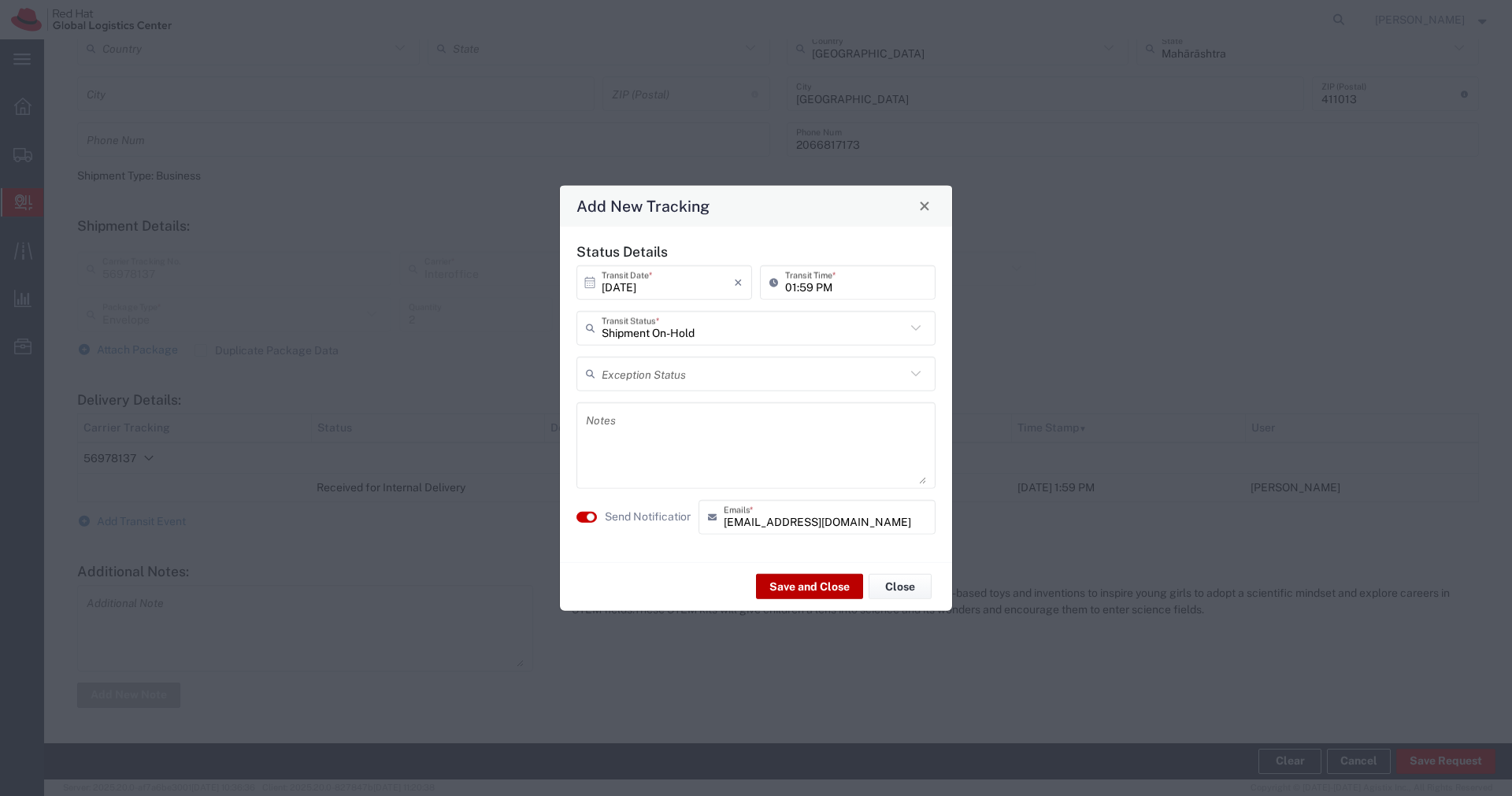
click at [791, 590] on button "Save and Close" at bounding box center [809, 586] width 107 height 25
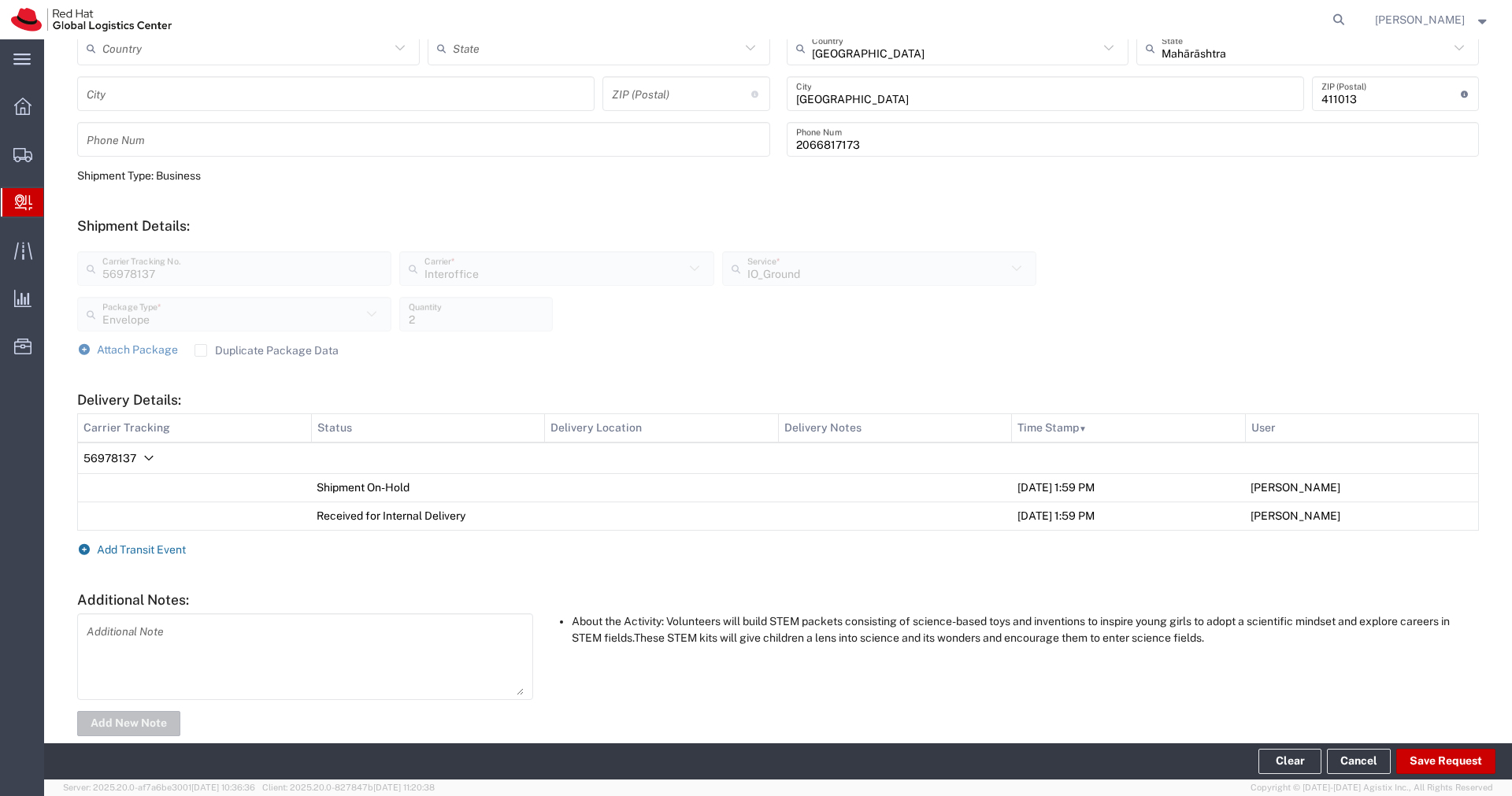
click at [127, 547] on span "Add Transit Event" at bounding box center [142, 550] width 89 height 13
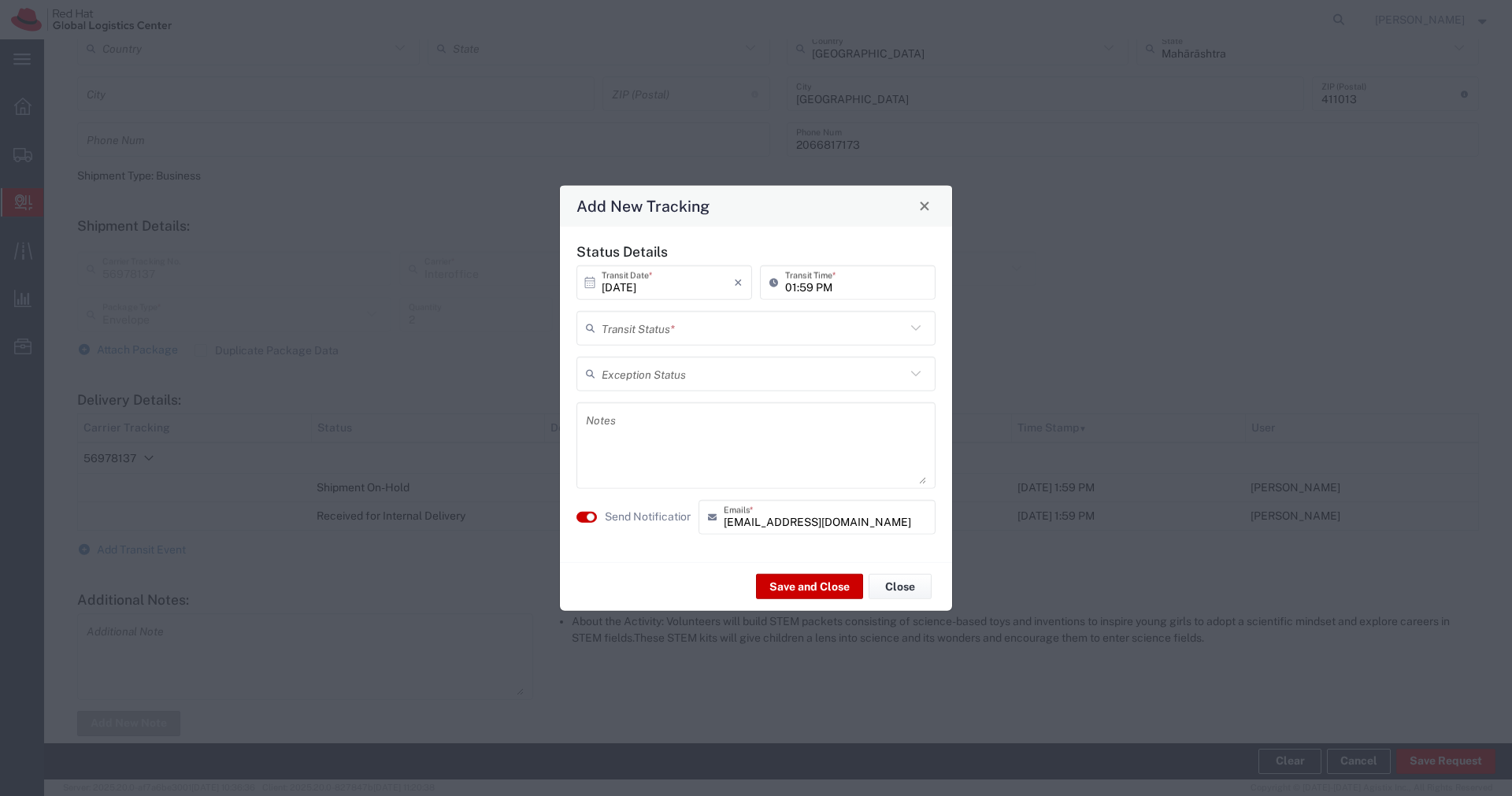
click at [730, 330] on input "text" at bounding box center [753, 328] width 304 height 28
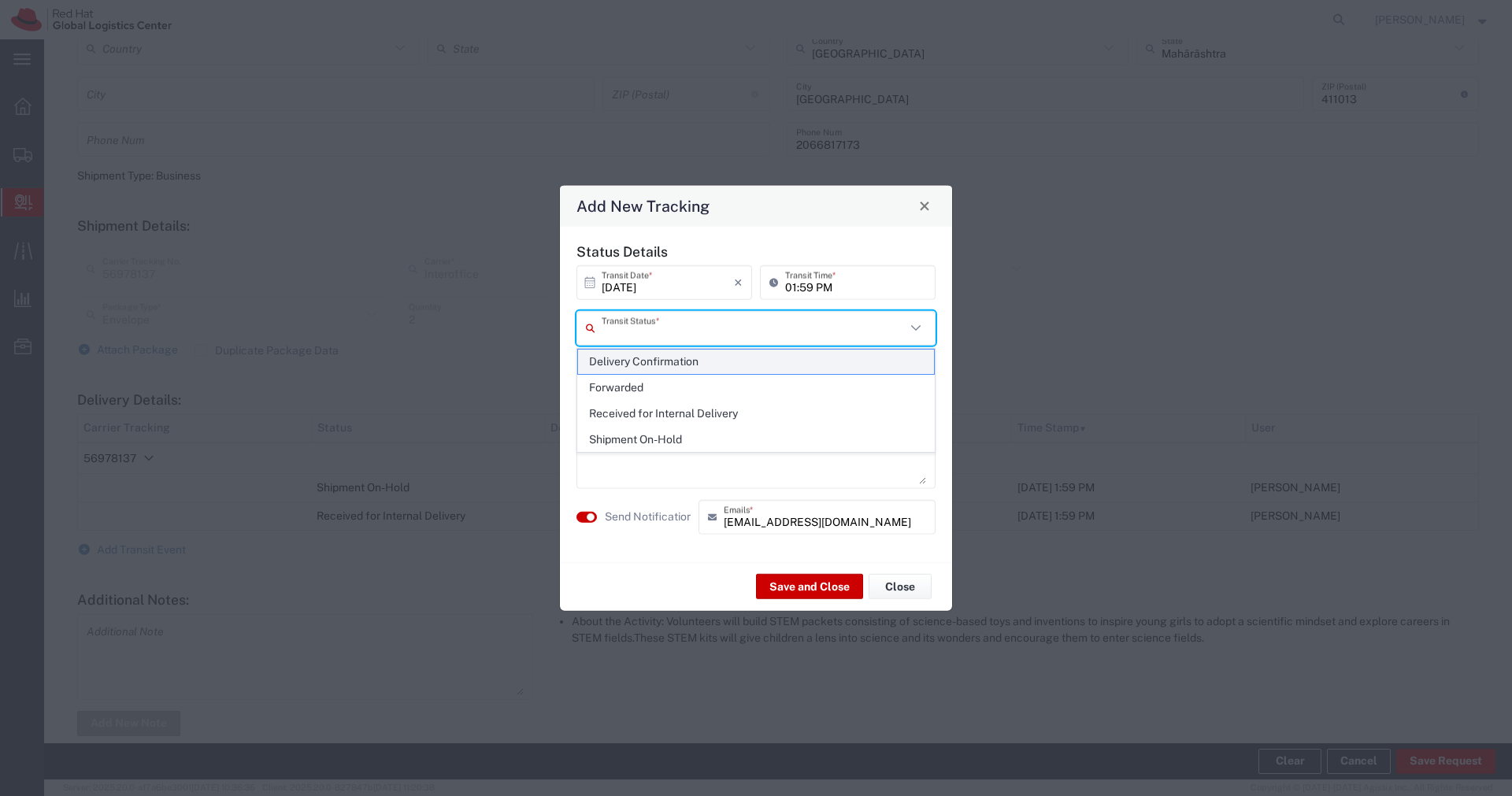
click at [677, 359] on span "Delivery Confirmation" at bounding box center [756, 362] width 356 height 24
type input "Delivery Confirmation"
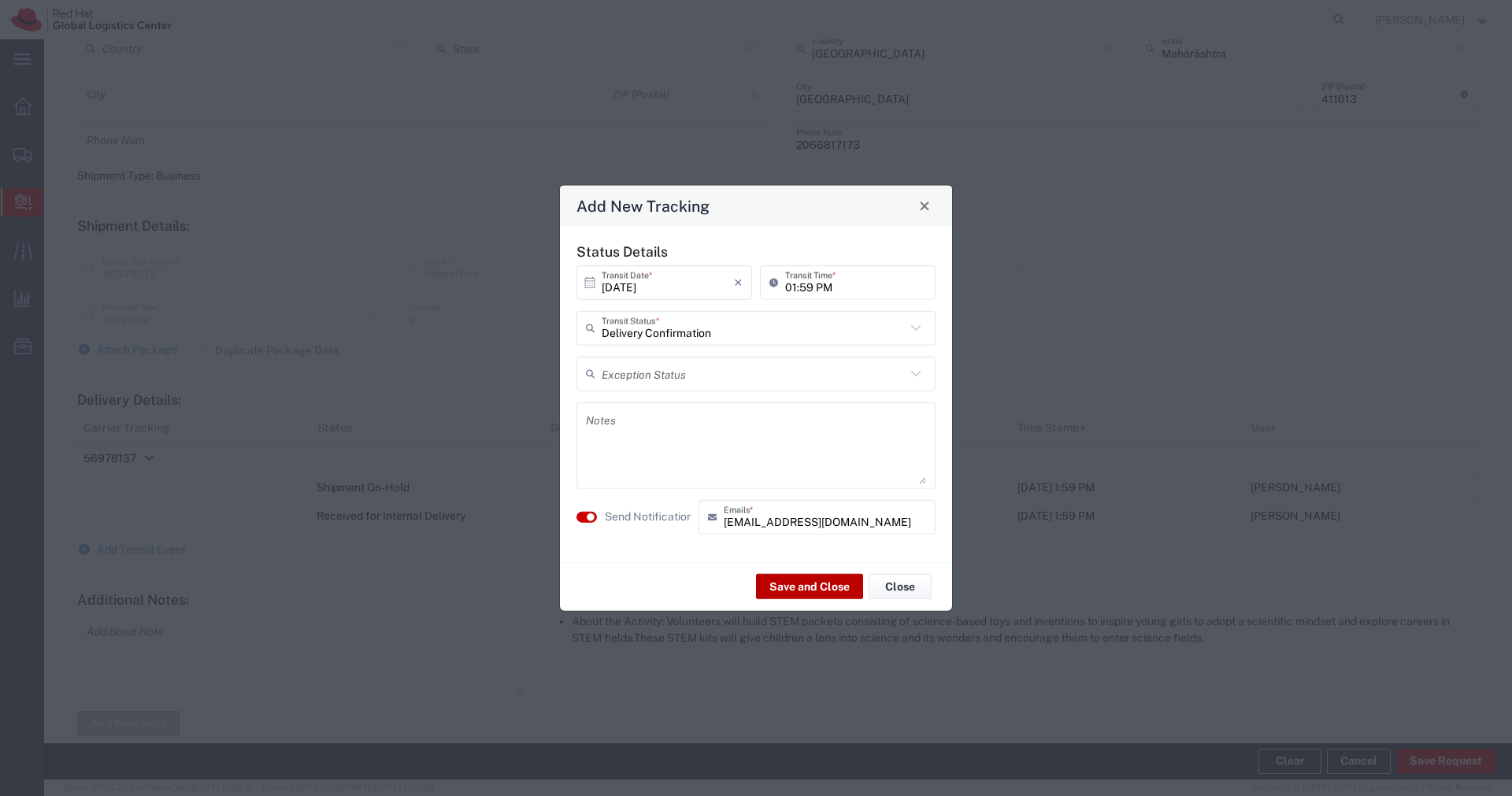
click at [792, 592] on button "Save and Close" at bounding box center [809, 586] width 107 height 25
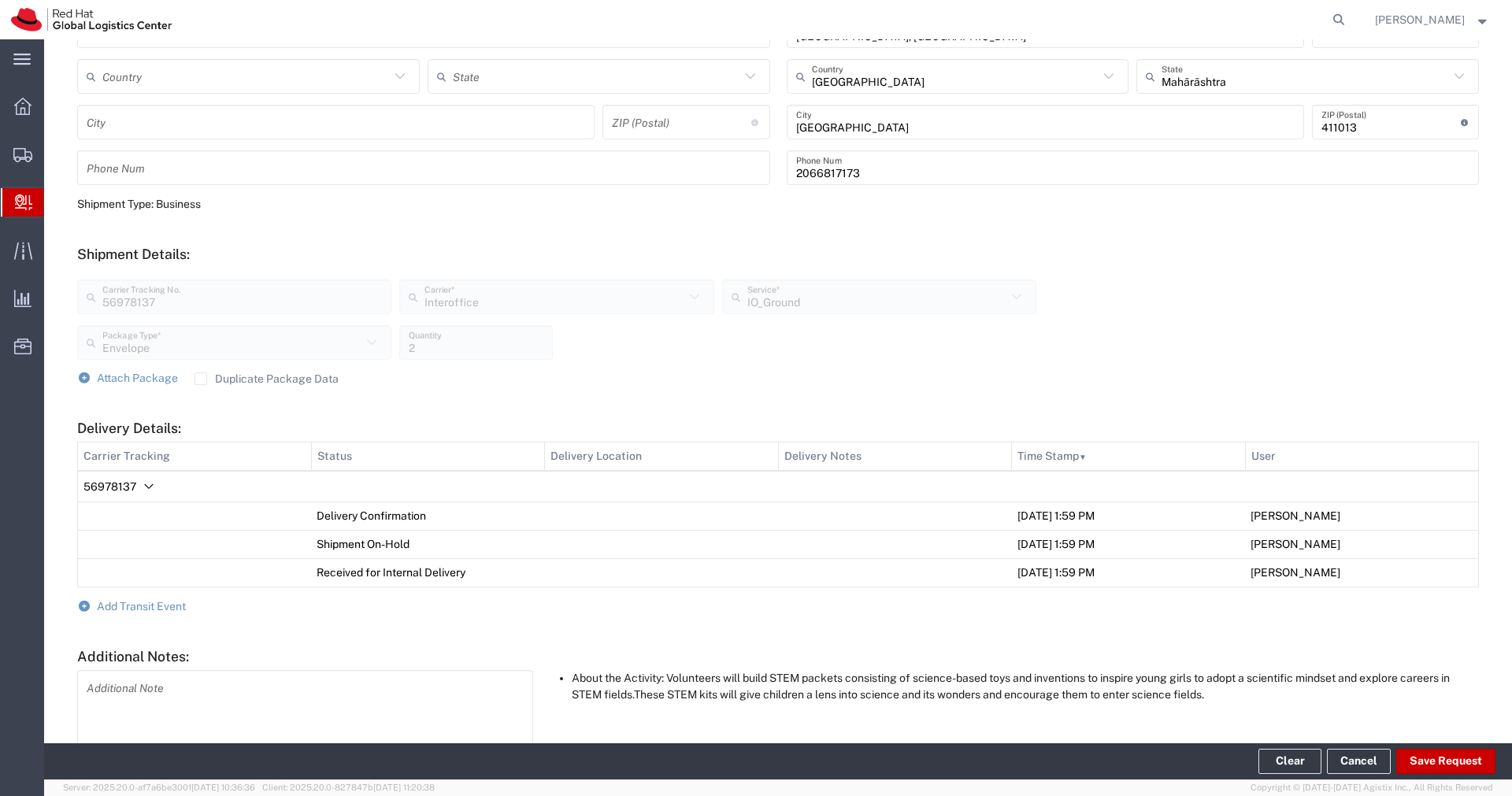
scroll to position [0, 0]
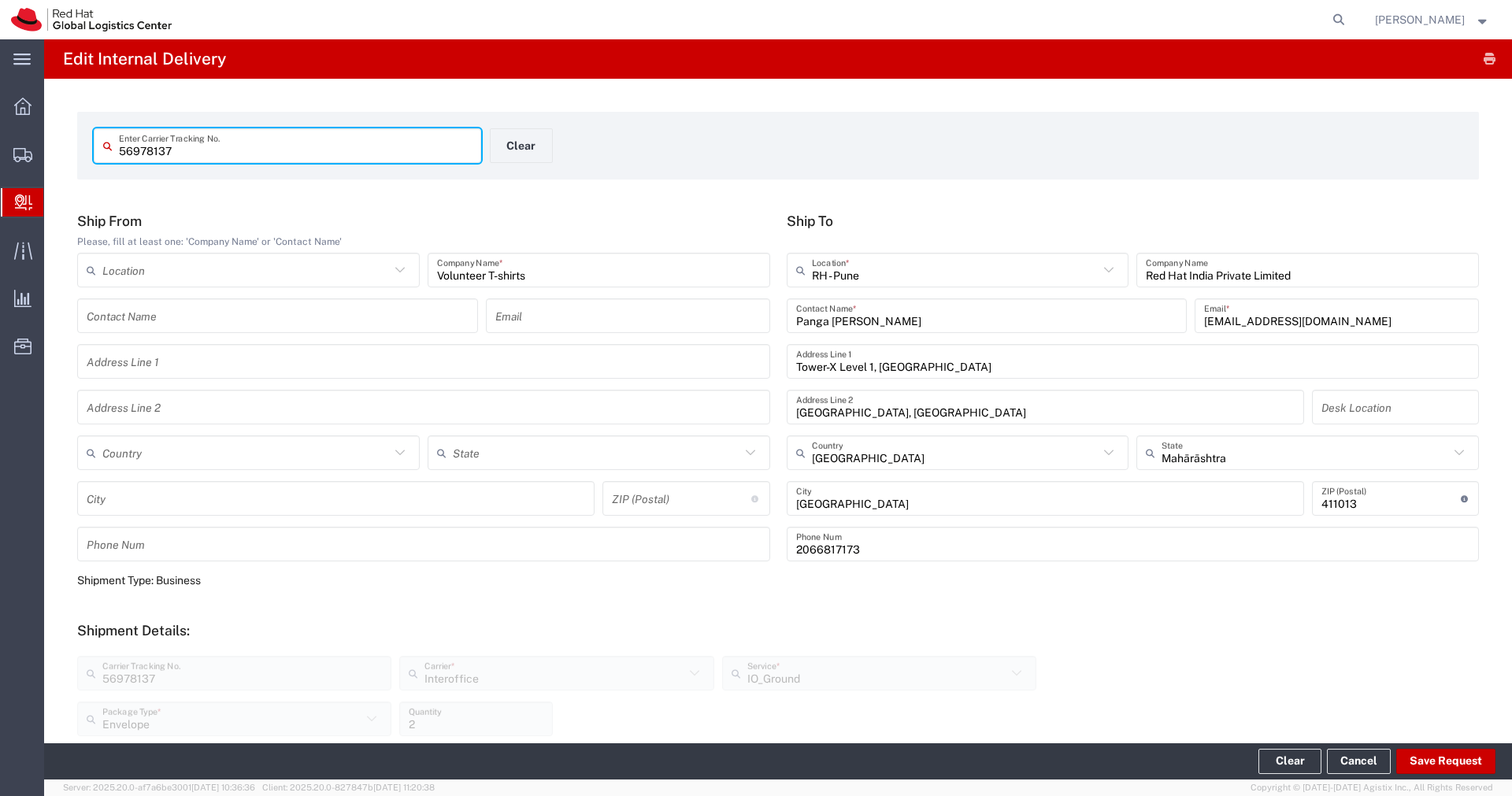
drag, startPoint x: 184, startPoint y: 151, endPoint x: 55, endPoint y: 151, distance: 129.0
click at [55, 151] on div "56978137 Enter Carrier Tracking No. Clear Ship From Please, fill at least one: …" at bounding box center [777, 641] width 1467 height 1126
